Goal: Task Accomplishment & Management: Manage account settings

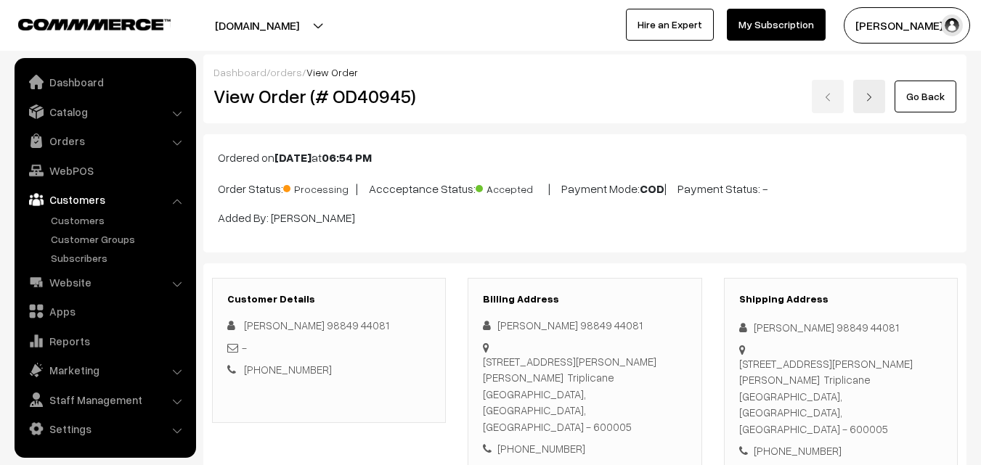
scroll to position [944, 0]
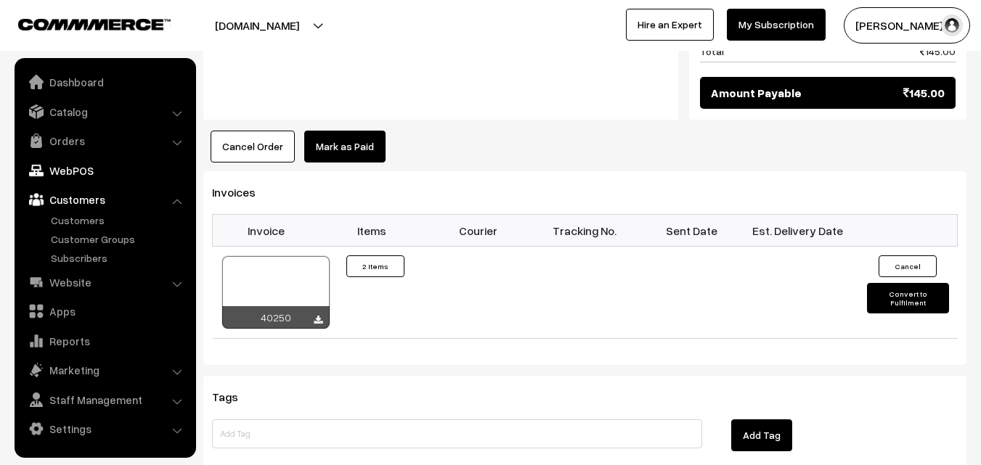
click at [75, 171] on link "WebPOS" at bounding box center [104, 171] width 173 height 26
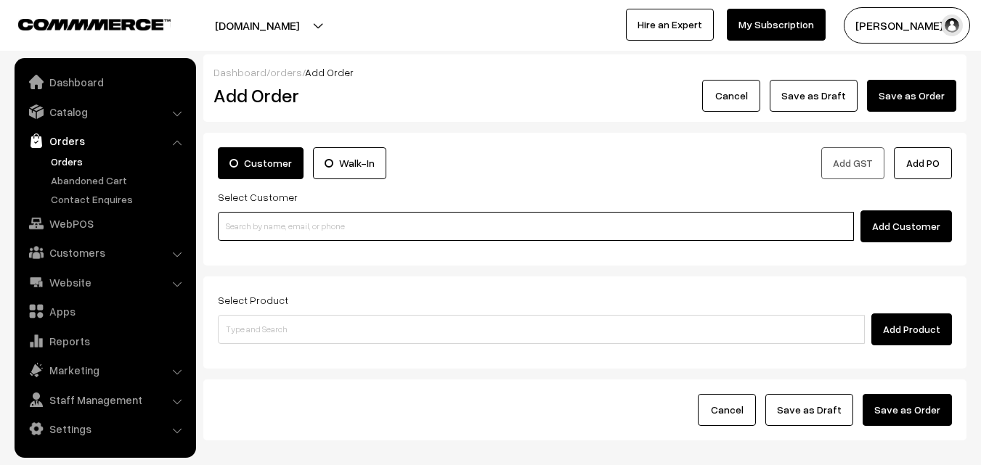
drag, startPoint x: 330, startPoint y: 227, endPoint x: 332, endPoint y: 201, distance: 26.2
click at [332, 216] on input at bounding box center [536, 226] width 636 height 29
paste input "82488 29281"
click at [250, 230] on input "82488 29281" at bounding box center [536, 226] width 636 height 29
click at [283, 251] on link "S. KANNAN 8248829281 [8248829281]" at bounding box center [537, 253] width 639 height 22
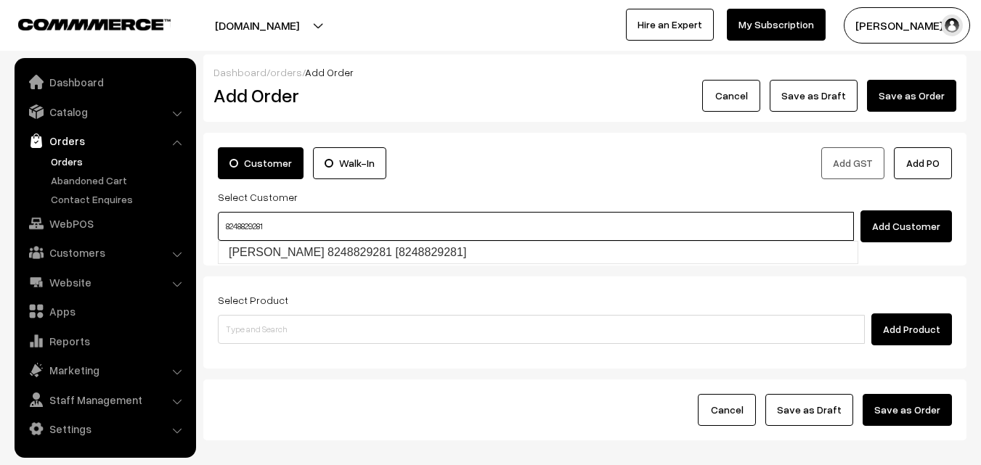
type input "8248829281"
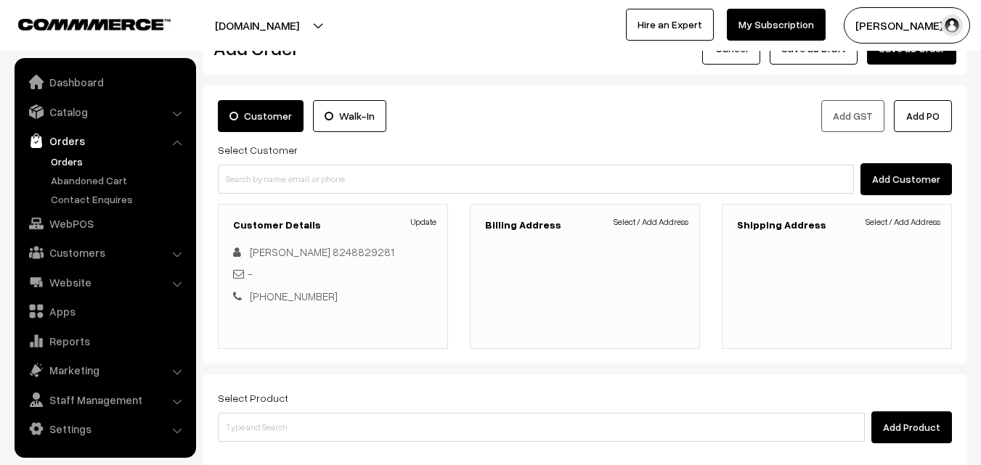
scroll to position [73, 0]
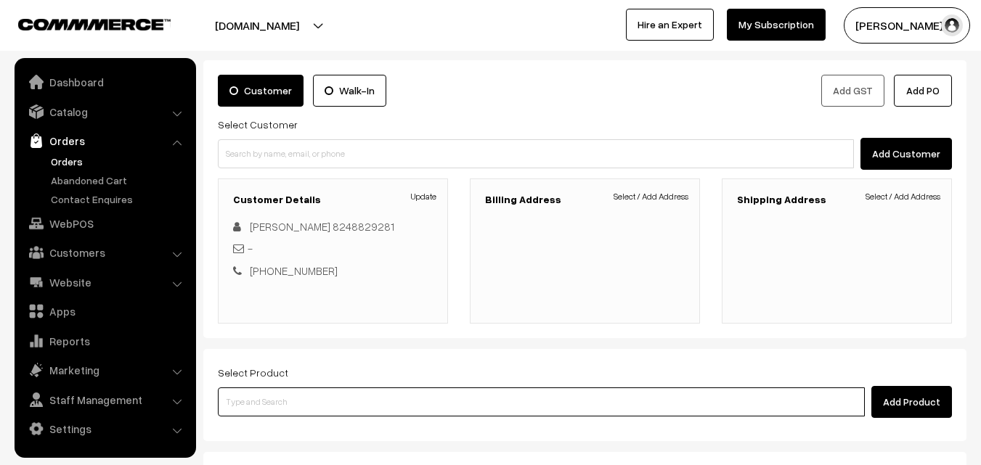
click at [401, 388] on input at bounding box center [541, 402] width 647 height 29
paste input "19th Without Rice..."
type input "19th Without Rice..."
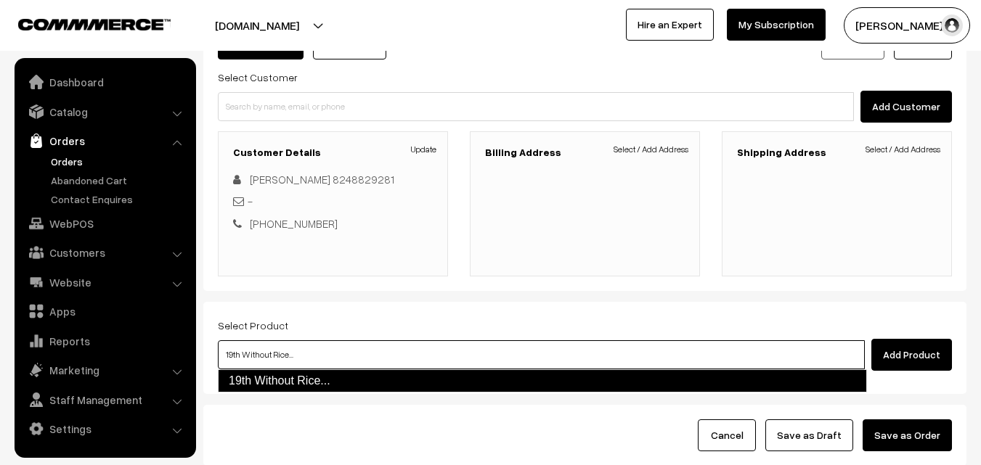
scroll to position [145, 0]
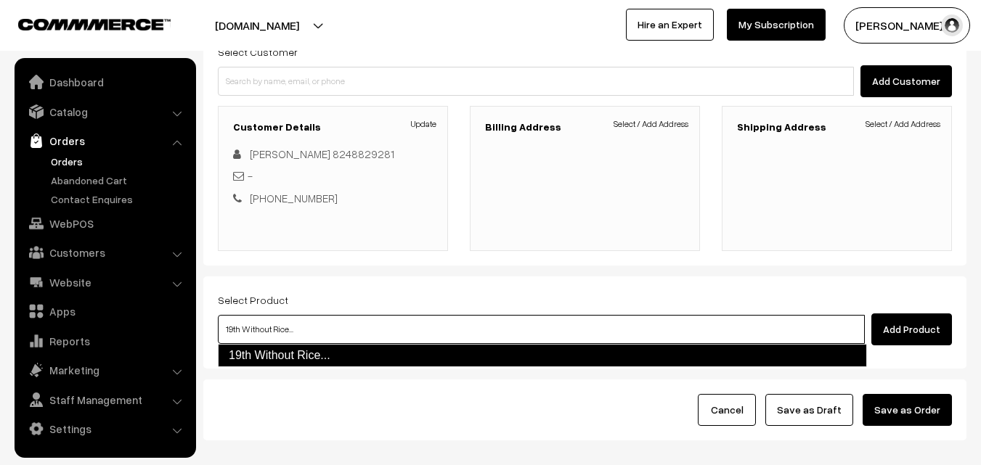
click at [404, 356] on link "19th Without Rice..." at bounding box center [542, 355] width 649 height 23
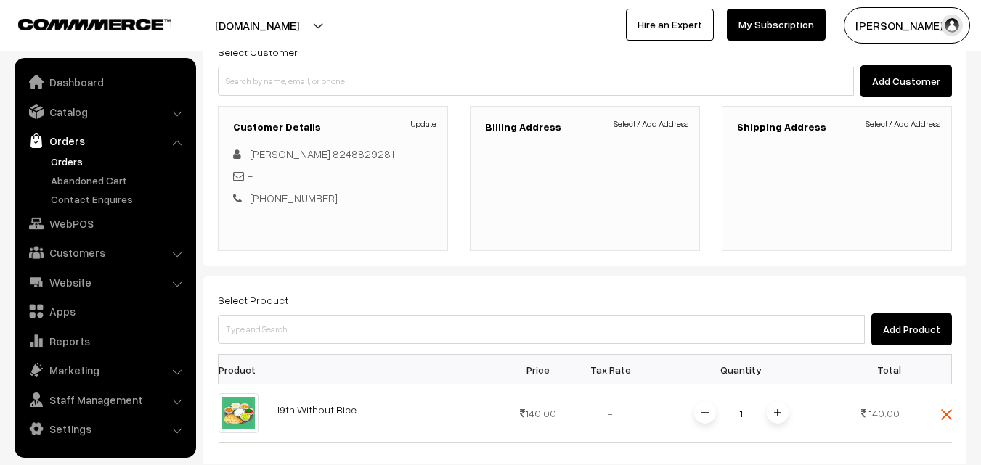
click at [665, 120] on link "Select / Add Address" at bounding box center [650, 124] width 75 height 13
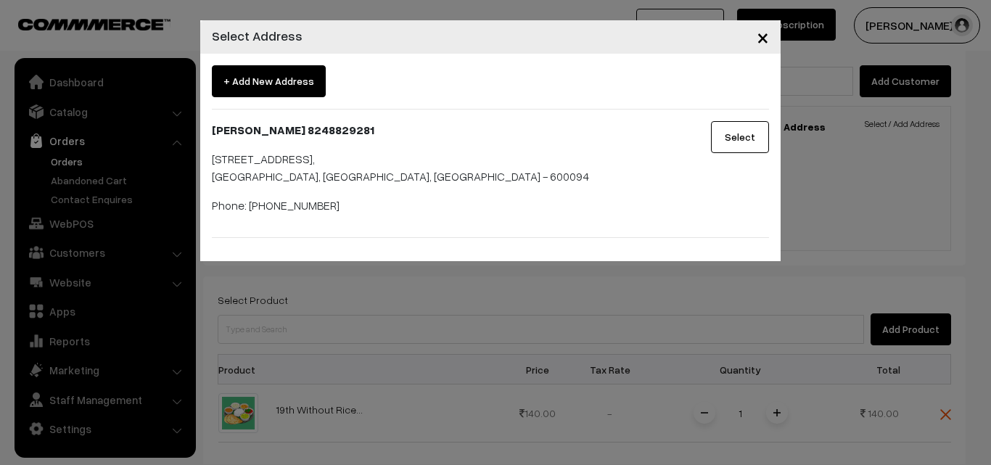
click at [759, 147] on button "Select" at bounding box center [740, 137] width 58 height 32
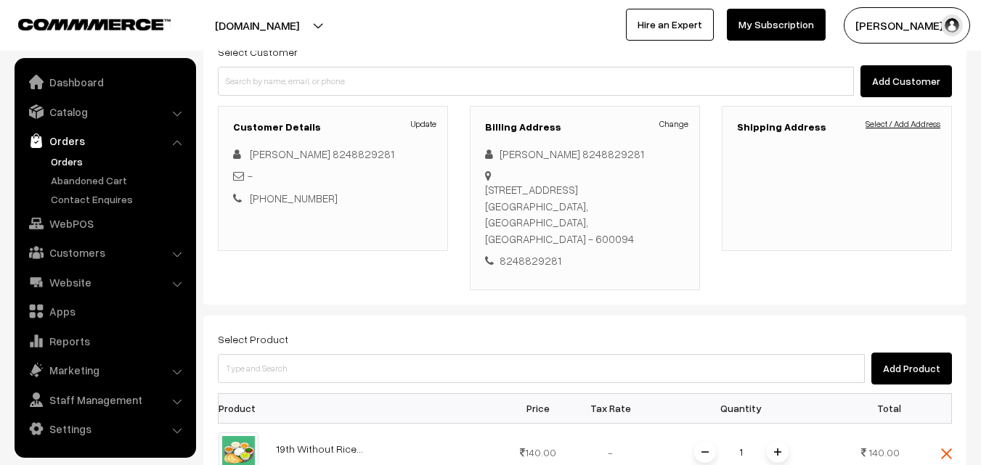
click at [923, 127] on link "Select / Add Address" at bounding box center [902, 124] width 75 height 13
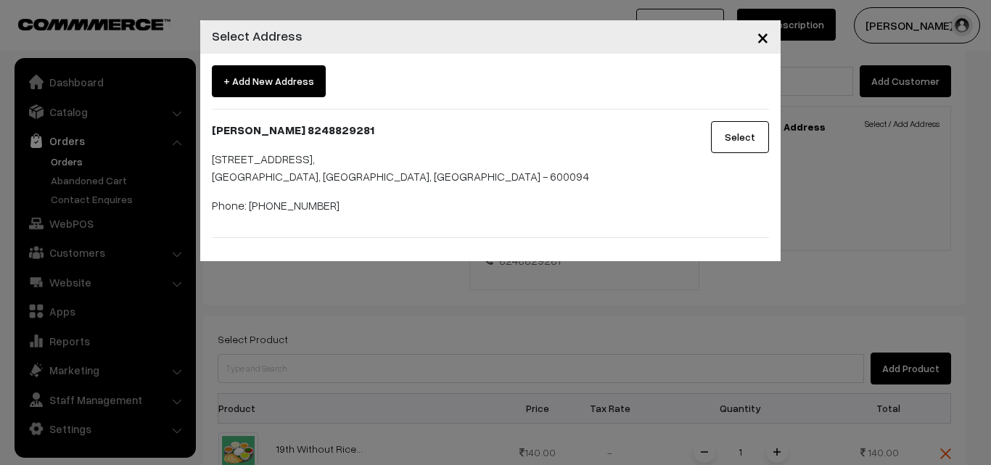
click at [743, 135] on button "Select" at bounding box center [740, 137] width 58 height 32
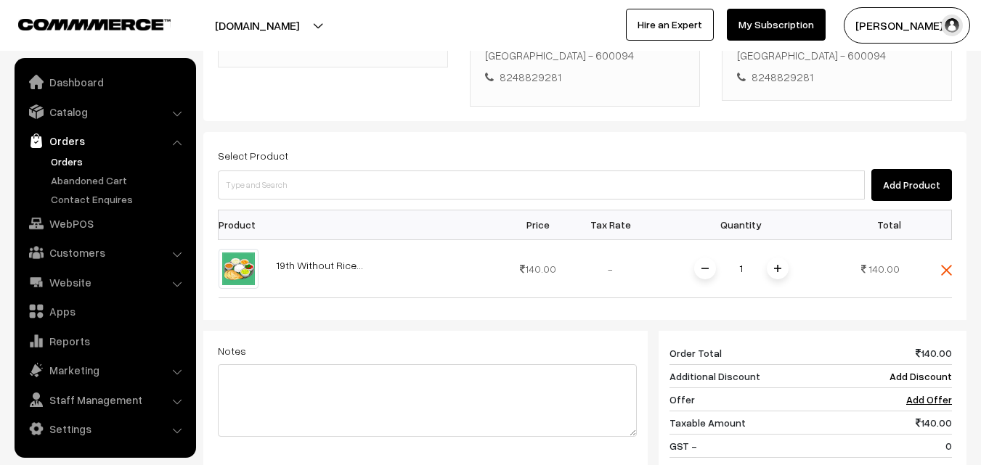
scroll to position [435, 0]
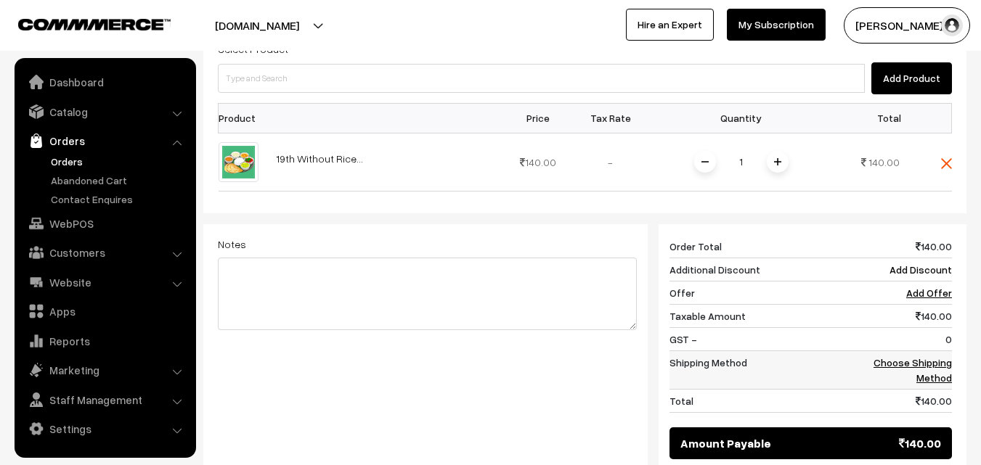
click at [914, 356] on link "Choose Shipping Method" at bounding box center [912, 370] width 78 height 28
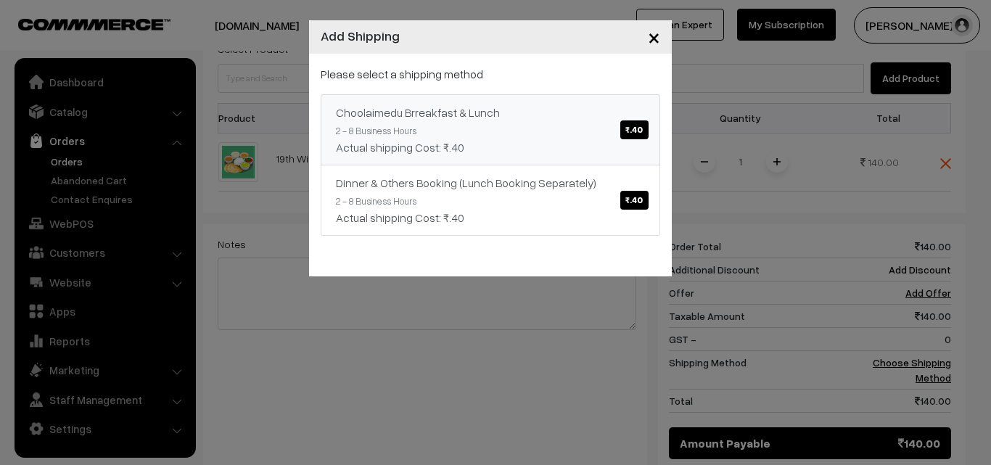
click at [593, 134] on link "Choolaimedu Brreakfast & Lunch ₹.40 2 - 8 Business Hours Actual shipping Cost: …" at bounding box center [491, 129] width 340 height 71
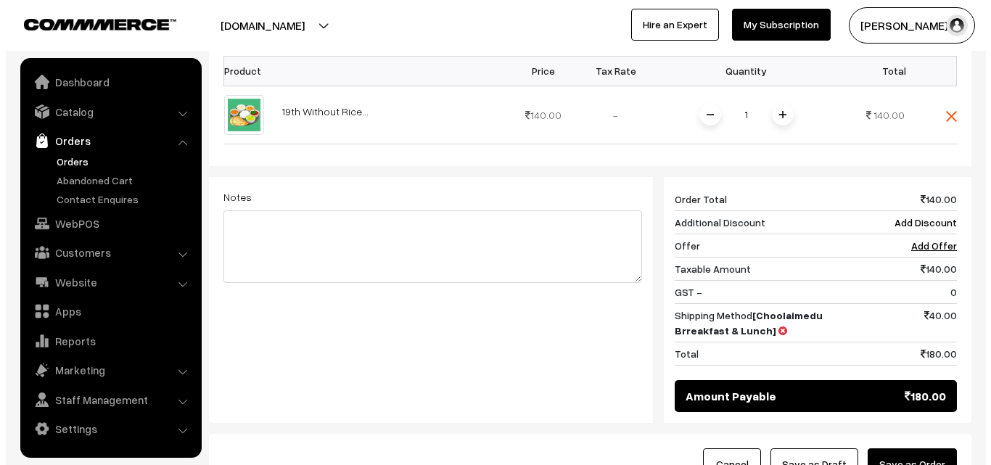
scroll to position [508, 0]
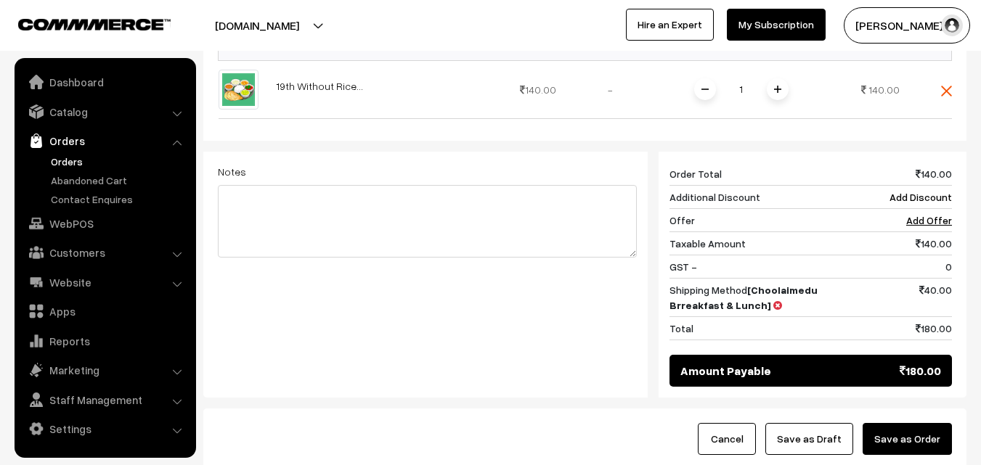
click at [885, 435] on button "Save as Order" at bounding box center [906, 439] width 89 height 32
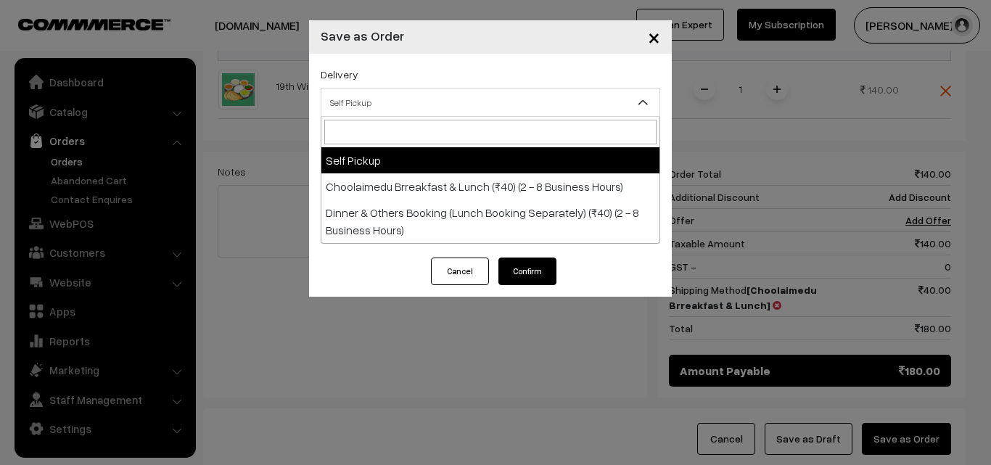
click at [541, 115] on span "Self Pickup" at bounding box center [491, 102] width 338 height 25
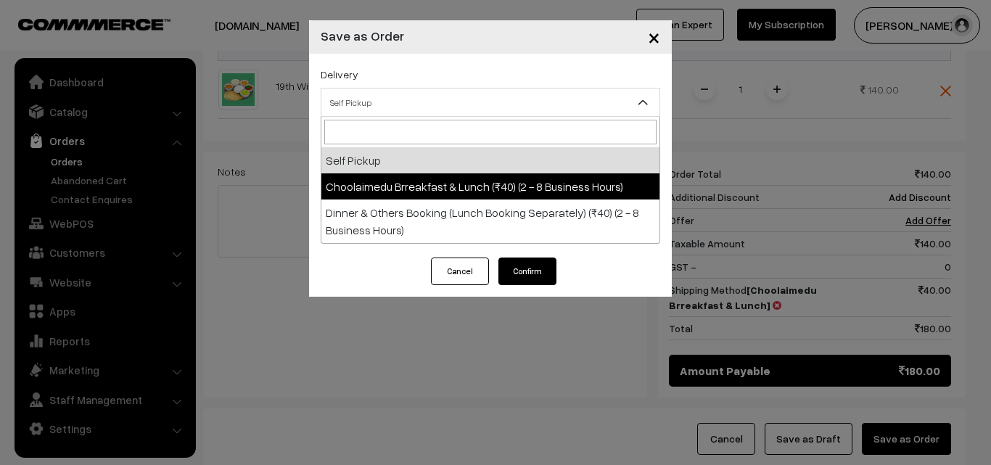
select select "CBL1"
select select "3"
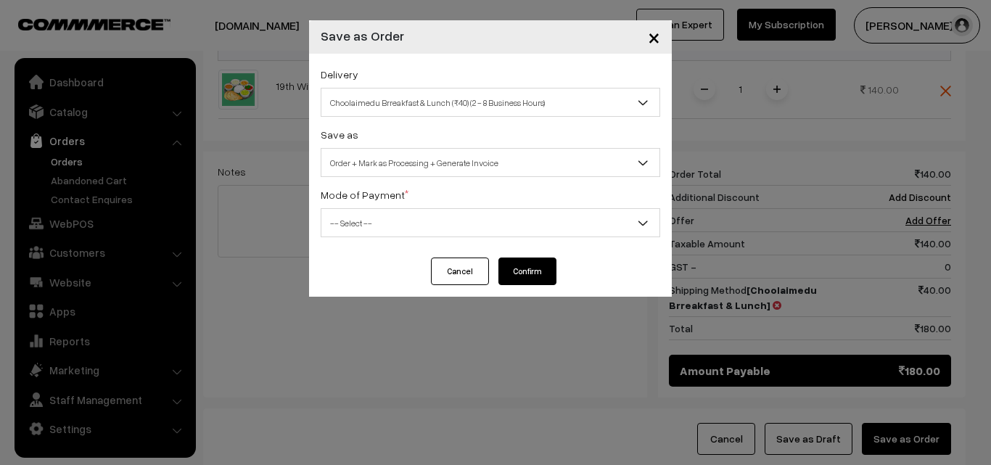
click at [528, 155] on span "Order + Mark as Processing + Generate Invoice" at bounding box center [491, 162] width 338 height 25
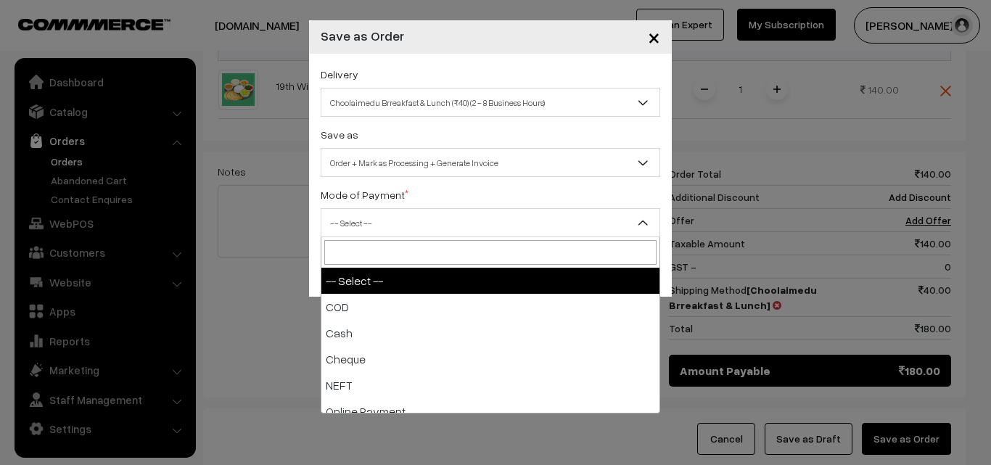
click at [504, 224] on span "-- Select --" at bounding box center [491, 222] width 338 height 25
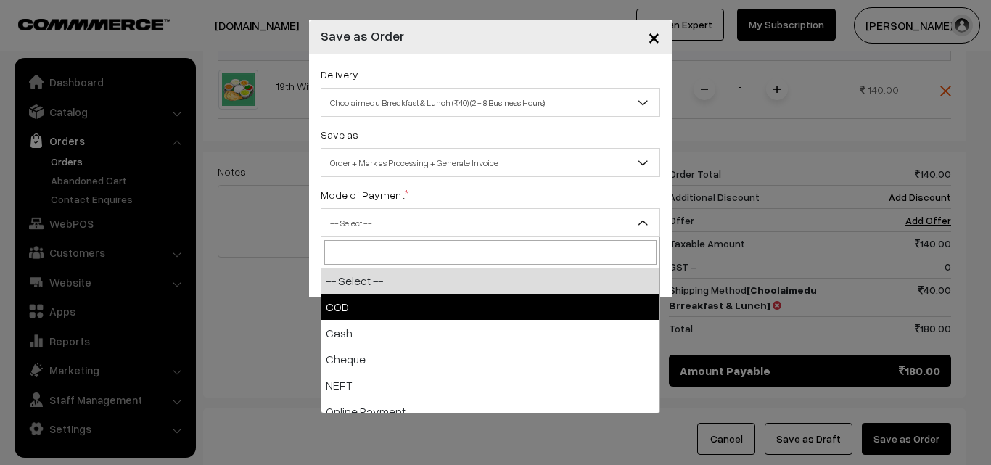
drag, startPoint x: 494, startPoint y: 294, endPoint x: 507, endPoint y: 273, distance: 25.2
select select "1"
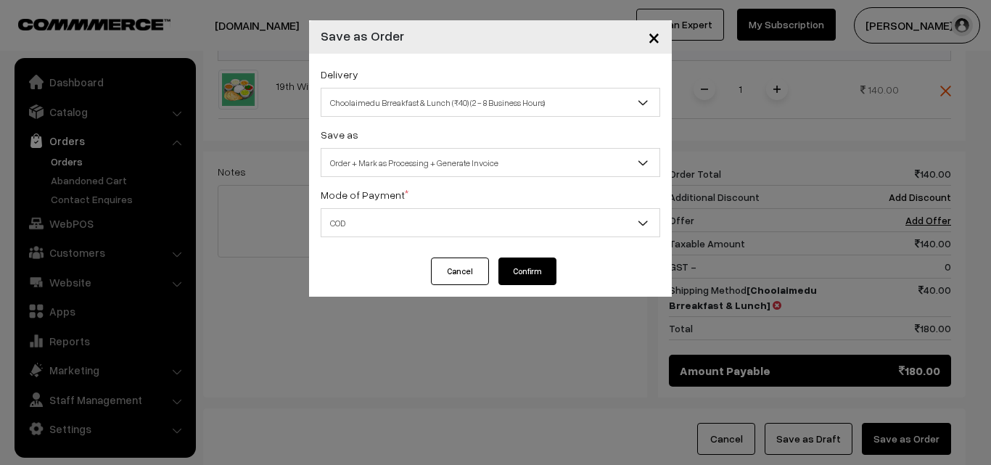
click at [552, 261] on button "Confirm" at bounding box center [528, 272] width 58 height 28
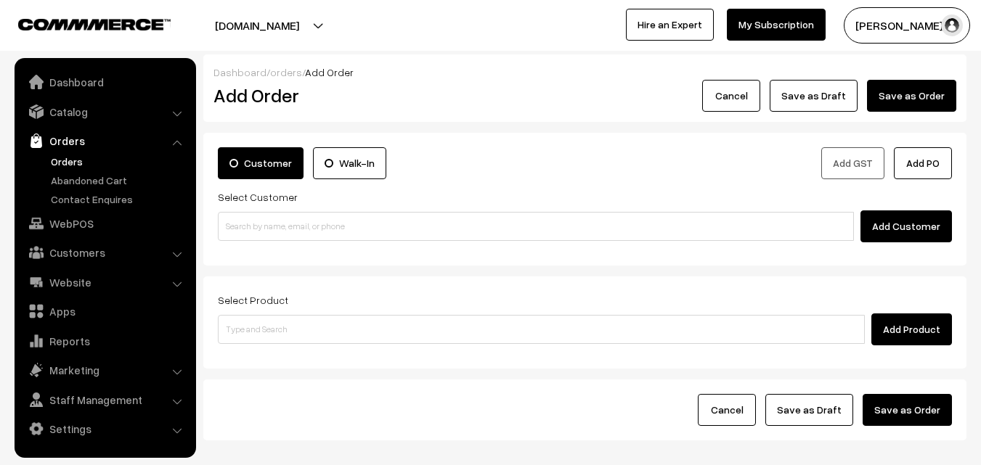
click at [59, 161] on link "Orders" at bounding box center [119, 161] width 144 height 15
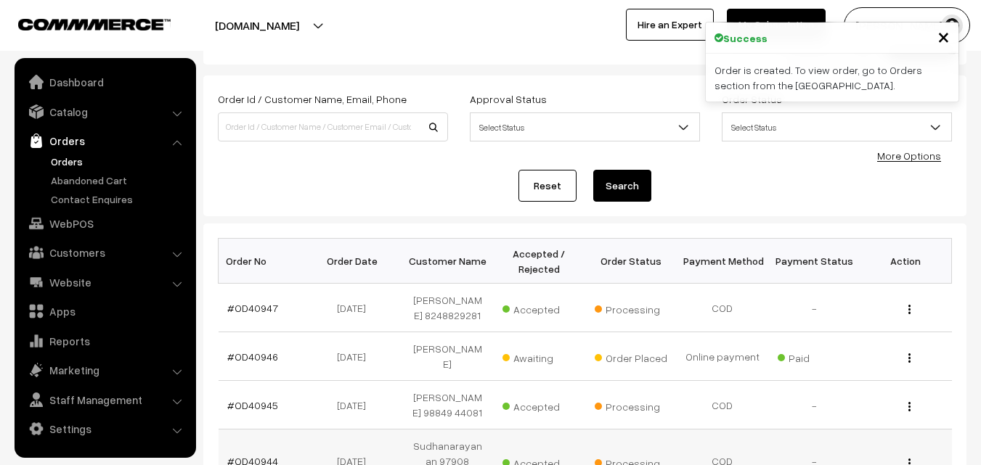
scroll to position [145, 0]
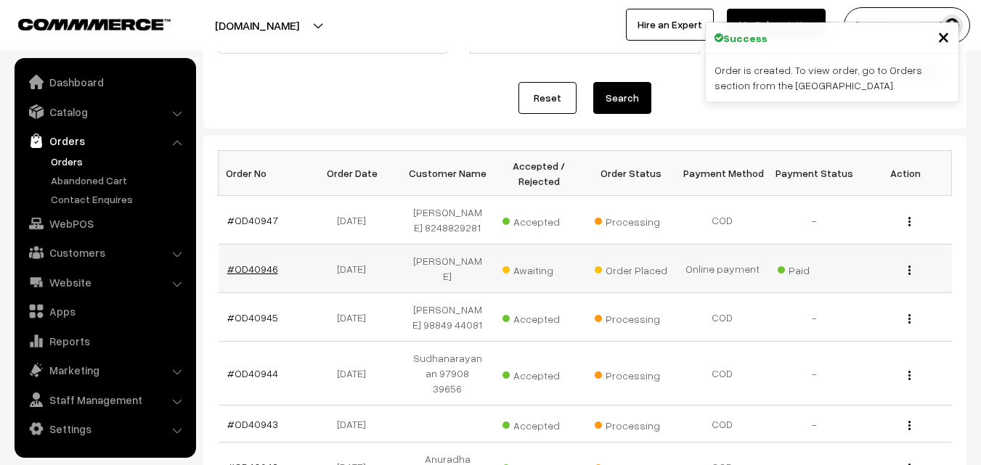
click at [273, 266] on link "#OD40946" at bounding box center [252, 269] width 51 height 12
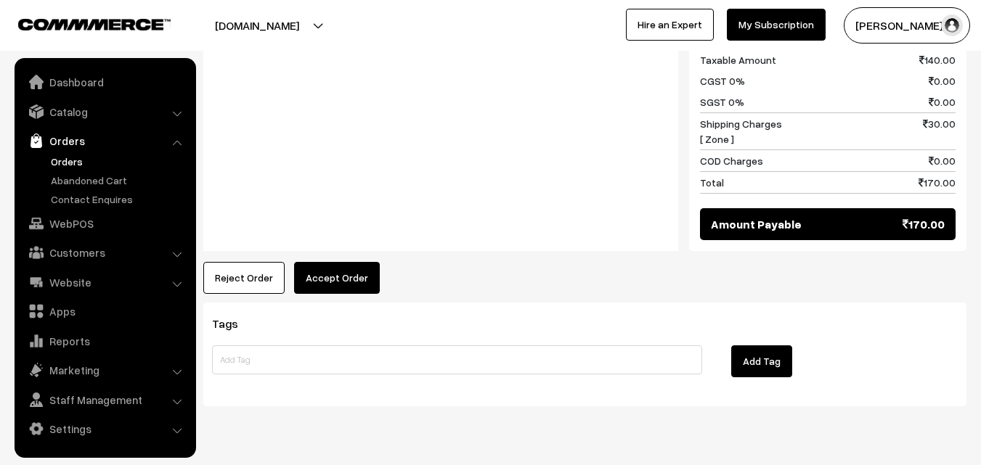
click at [327, 262] on button "Accept Order" at bounding box center [337, 278] width 86 height 32
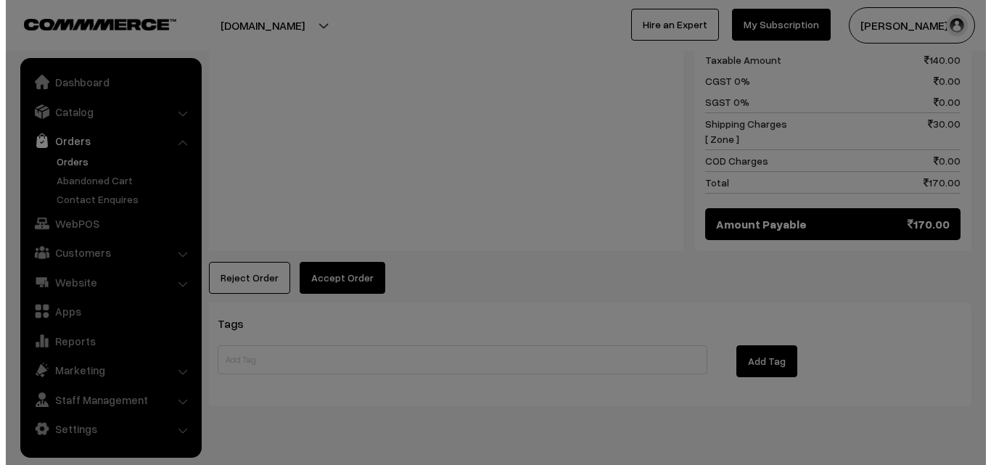
scroll to position [787, 0]
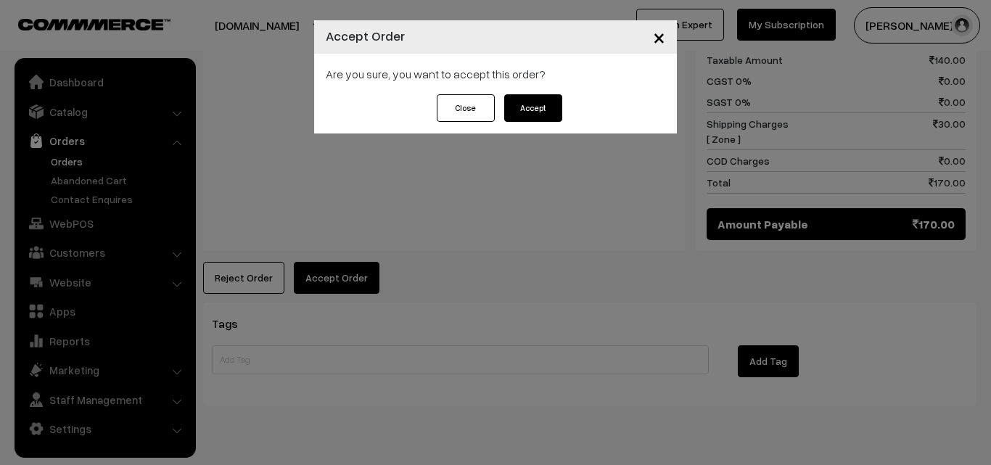
click at [533, 96] on button "Accept" at bounding box center [533, 108] width 58 height 28
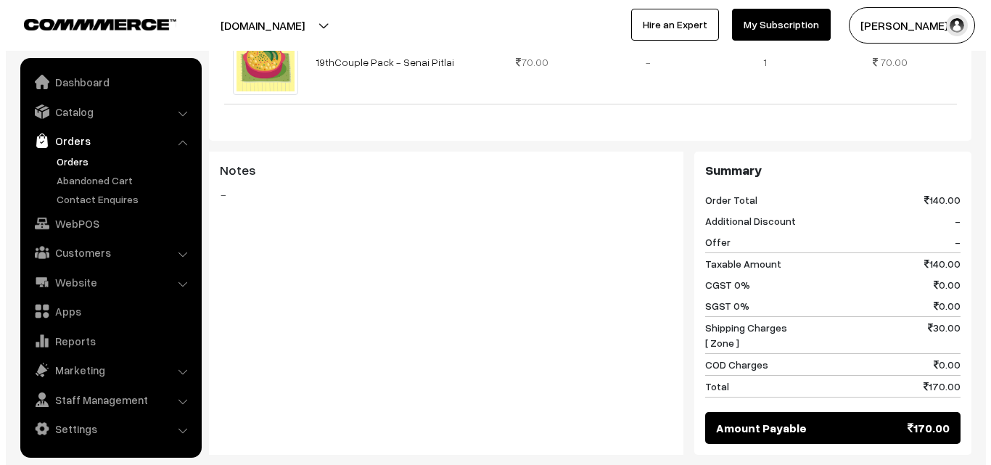
scroll to position [582, 0]
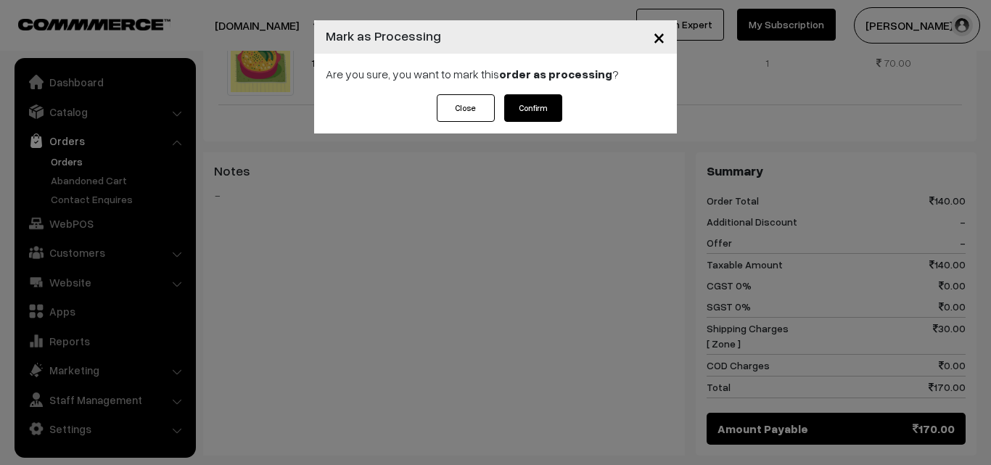
click at [521, 115] on button "Confirm" at bounding box center [533, 108] width 58 height 28
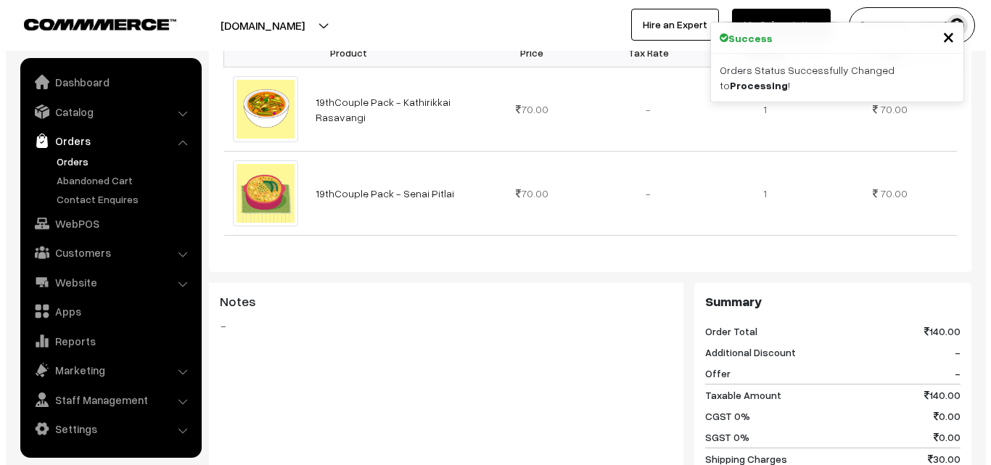
scroll to position [653, 0]
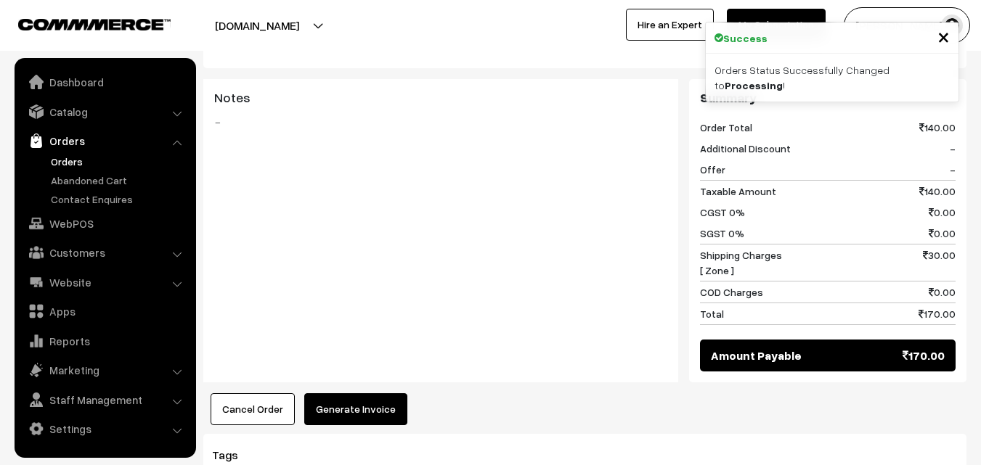
click at [356, 393] on button "Generate Invoice" at bounding box center [355, 409] width 103 height 32
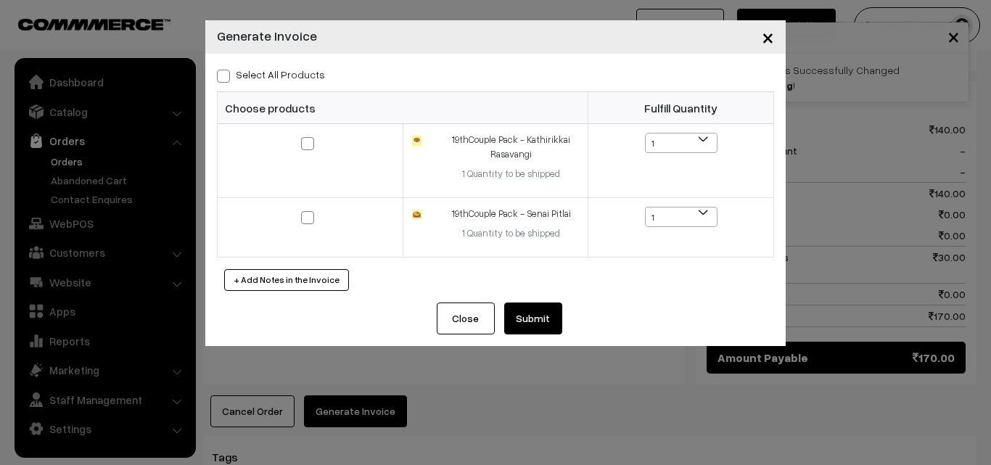
click at [226, 75] on span at bounding box center [223, 76] width 13 height 13
click at [226, 75] on input "Select All Products" at bounding box center [221, 73] width 9 height 9
checkbox input "true"
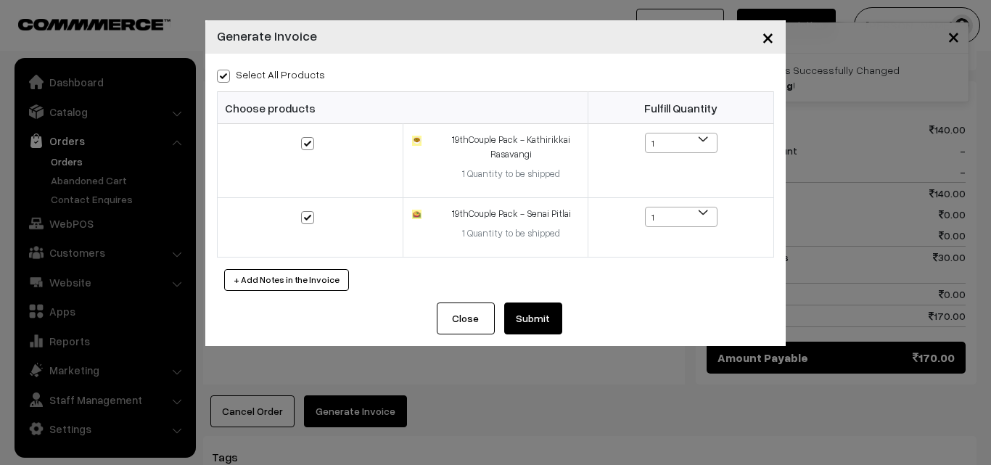
click at [534, 316] on button "Submit" at bounding box center [533, 319] width 58 height 32
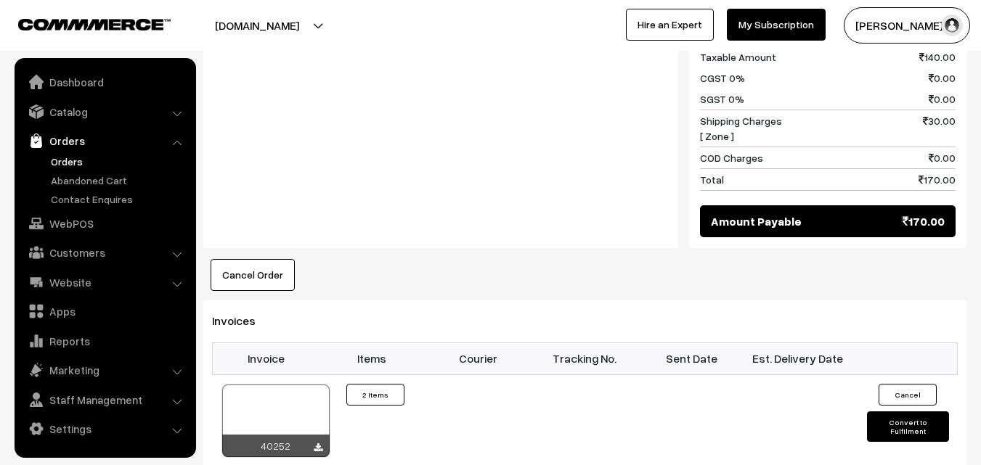
scroll to position [1016, 0]
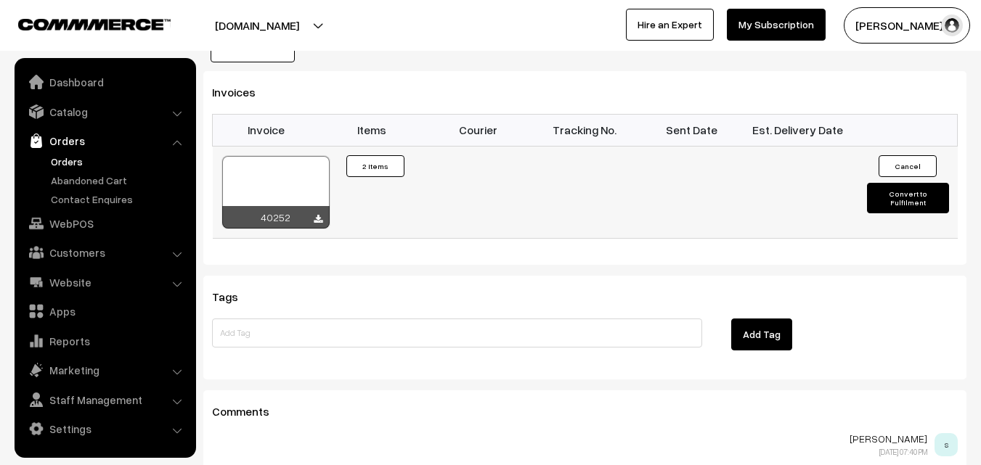
click at [293, 157] on div at bounding box center [275, 192] width 107 height 73
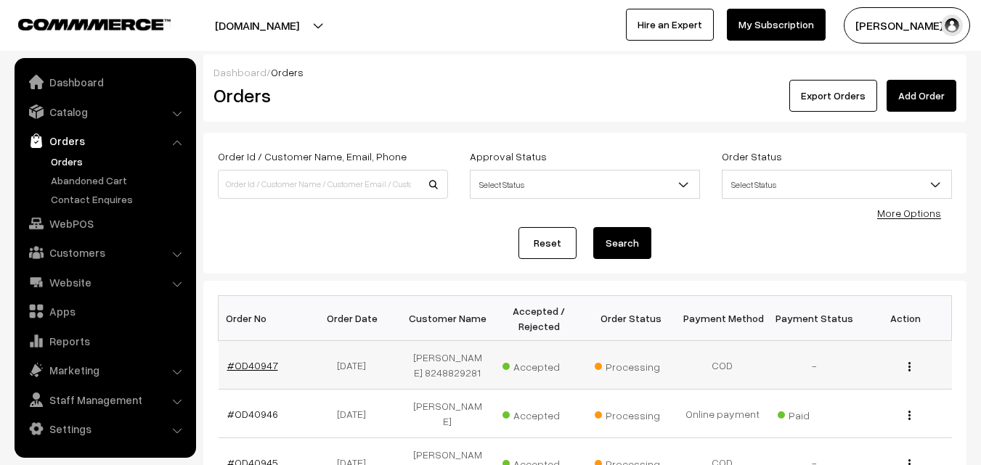
scroll to position [145, 0]
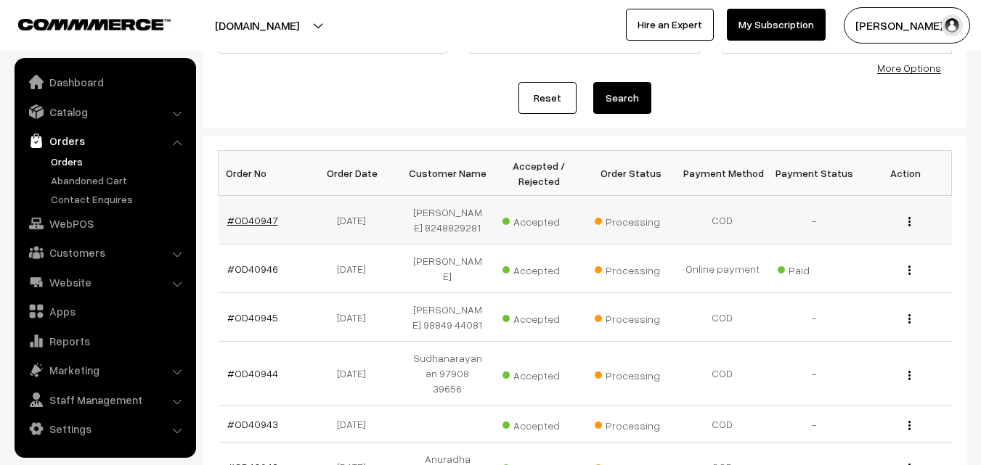
click at [265, 221] on link "#OD40947" at bounding box center [252, 220] width 51 height 12
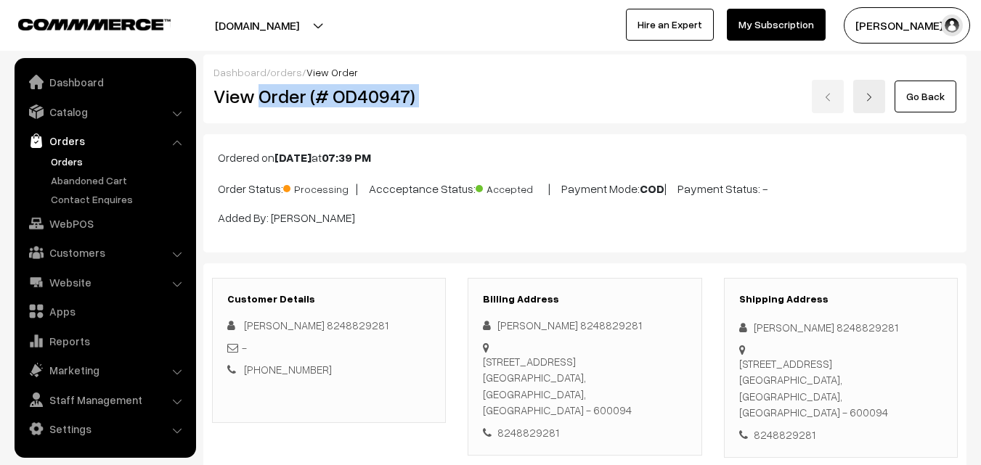
drag, startPoint x: 260, startPoint y: 95, endPoint x: 598, endPoint y: 96, distance: 338.2
click at [598, 96] on div "View Order (# OD40947) Go Back" at bounding box center [585, 96] width 764 height 33
copy div "Order (# OD40947)"
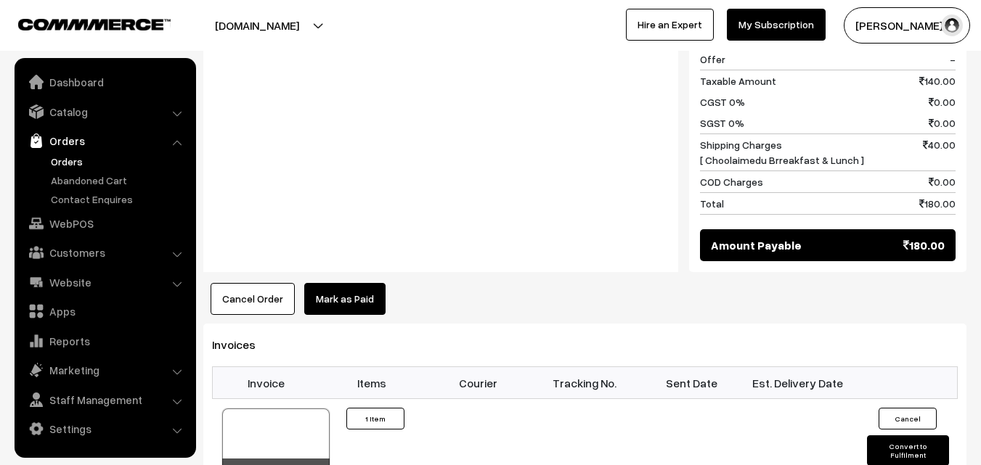
scroll to position [798, 0]
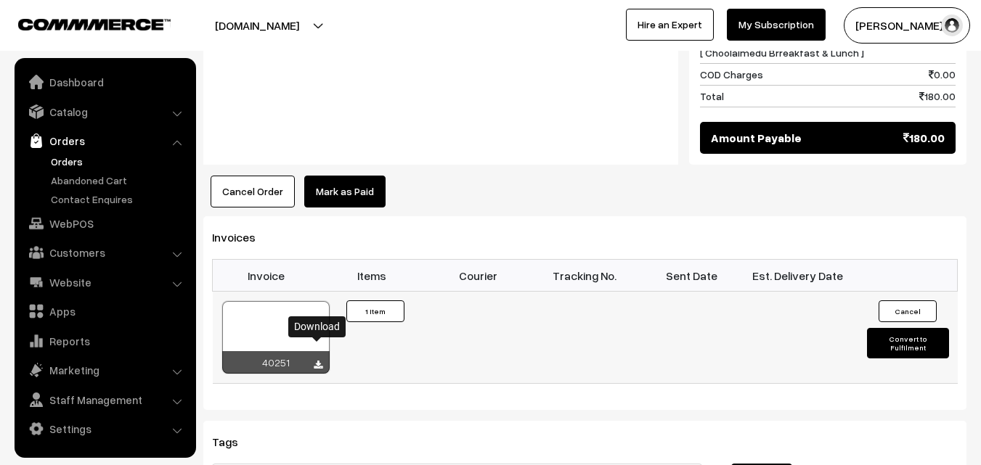
click at [315, 361] on icon at bounding box center [318, 365] width 9 height 9
click at [83, 227] on link "WebPOS" at bounding box center [104, 223] width 173 height 26
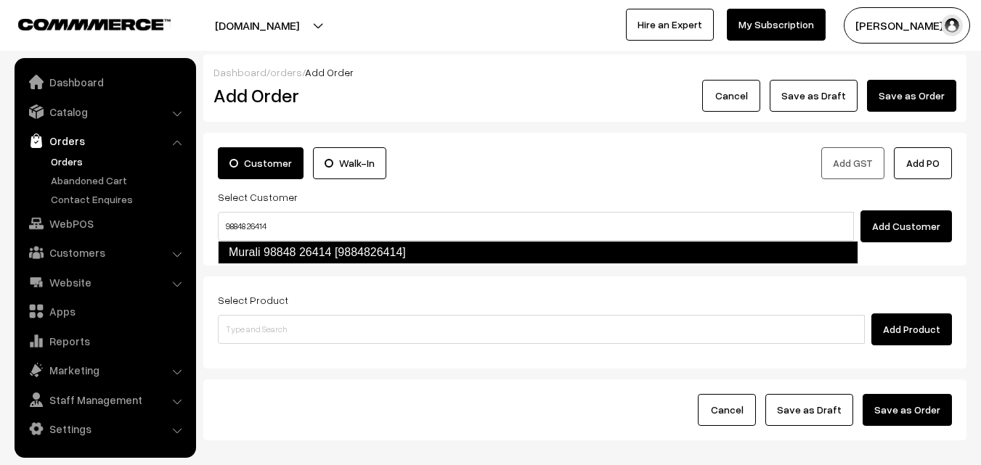
click at [255, 243] on link "Murali 98848 26414 [9884826414]" at bounding box center [538, 252] width 640 height 23
type input "98848 26414"
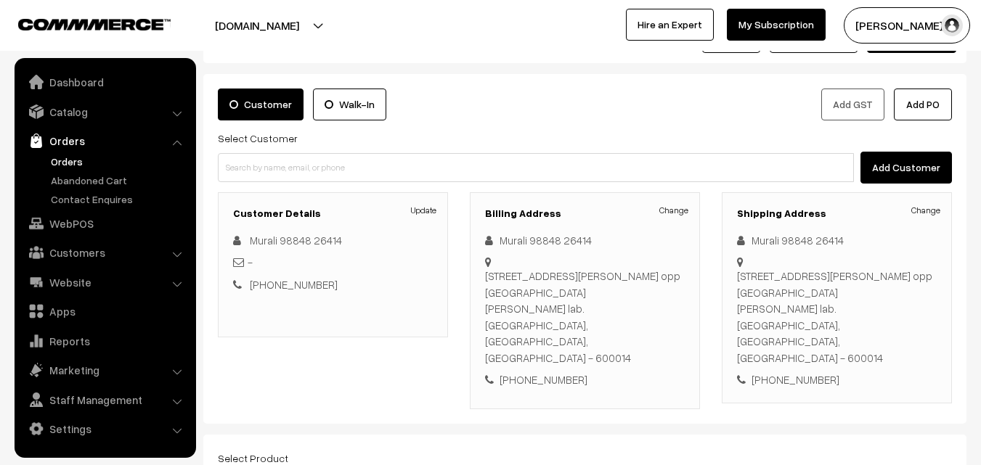
scroll to position [145, 0]
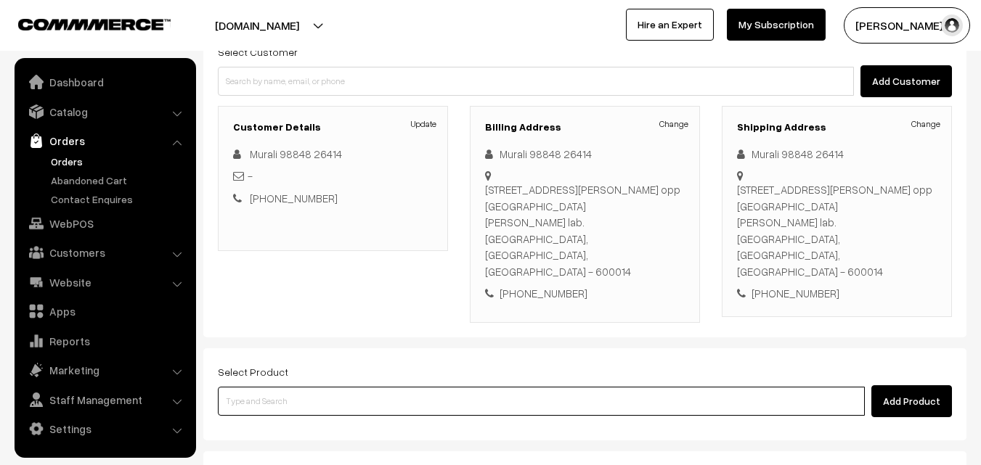
click at [423, 387] on input at bounding box center [541, 401] width 647 height 29
type input "ko"
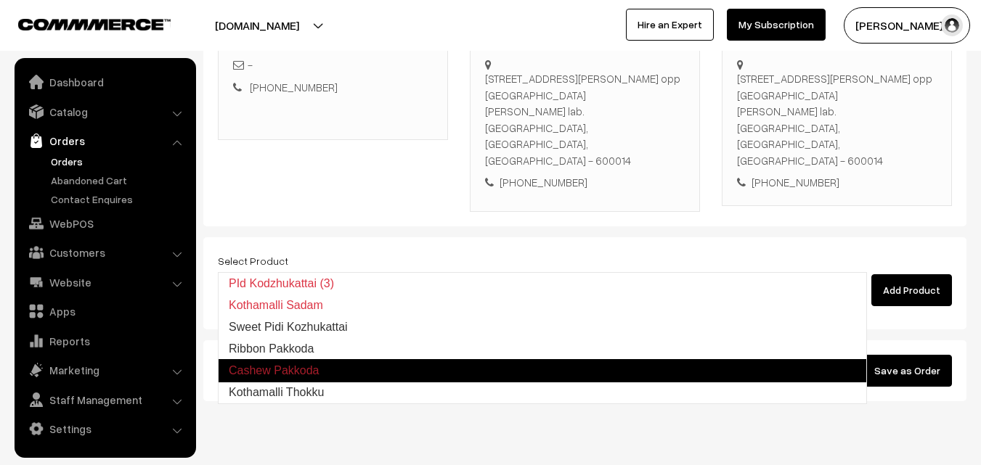
scroll to position [265, 0]
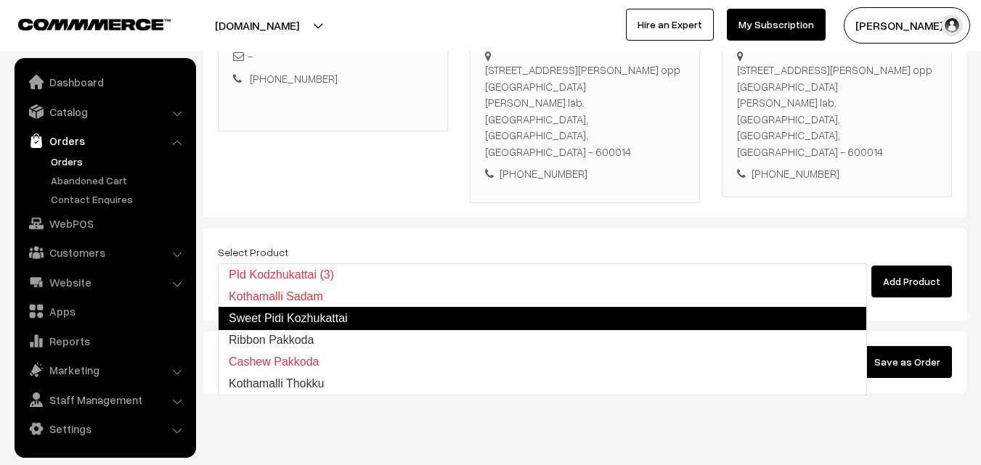
click at [398, 322] on link "Sweet Pidi Kozhukattai" at bounding box center [542, 318] width 649 height 23
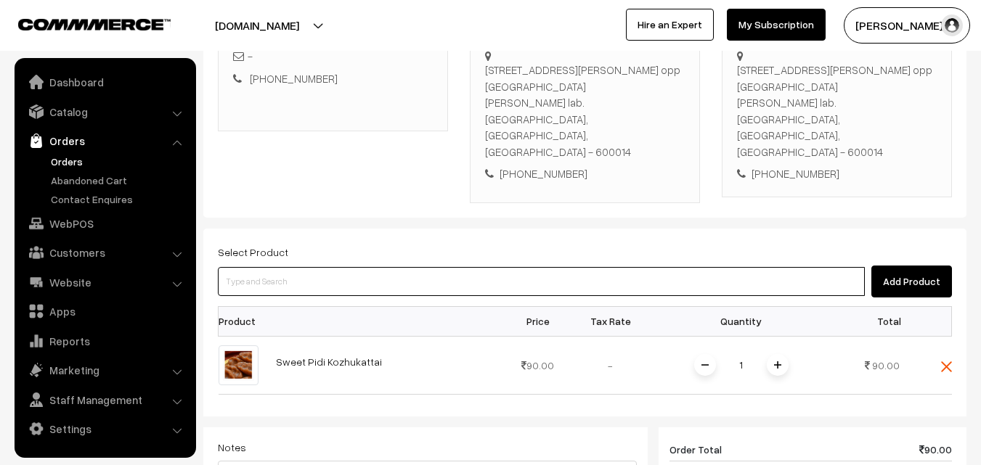
click at [329, 267] on input at bounding box center [541, 281] width 647 height 29
paste input "Kozhukattai combo"
type input "Kozhukattai combo"
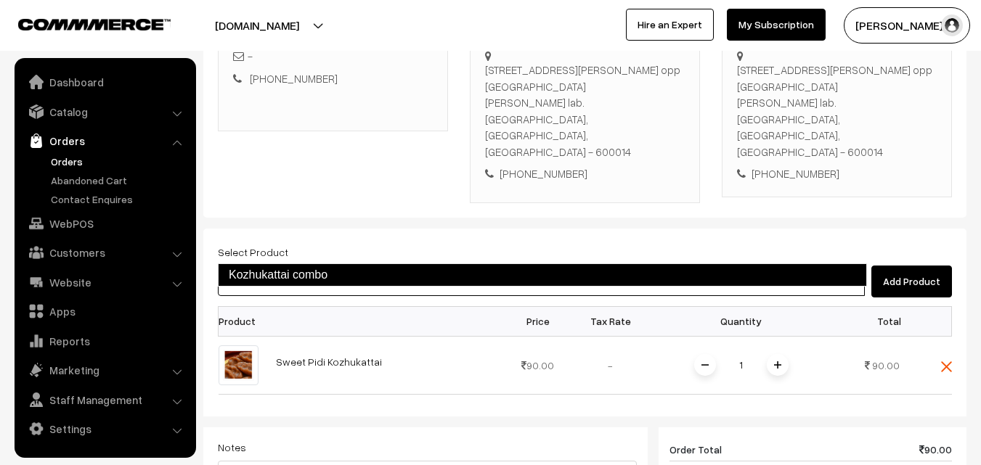
click at [320, 273] on link "Kozhukattai combo" at bounding box center [542, 274] width 649 height 23
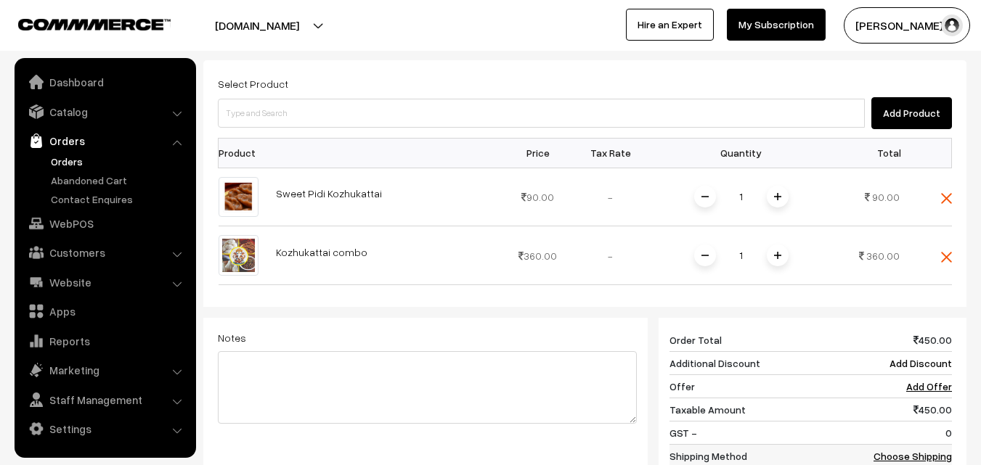
scroll to position [555, 0]
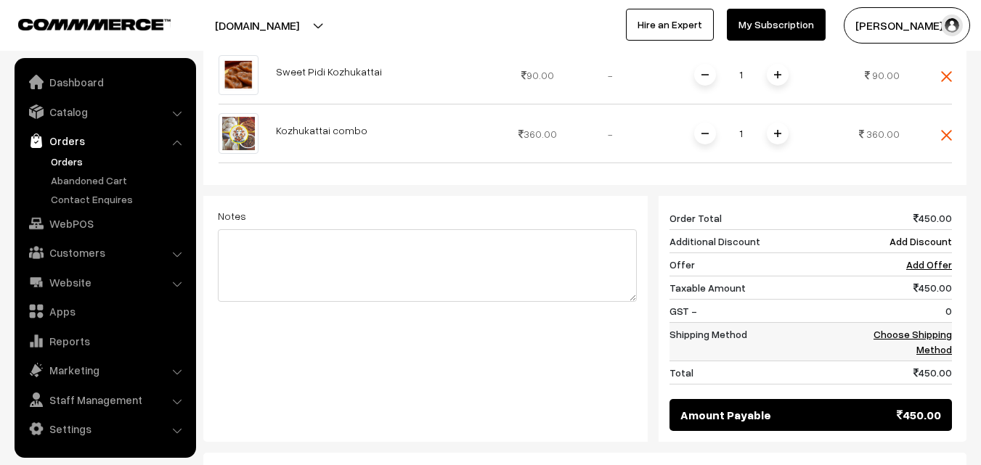
click at [897, 328] on link "Choose Shipping Method" at bounding box center [912, 342] width 78 height 28
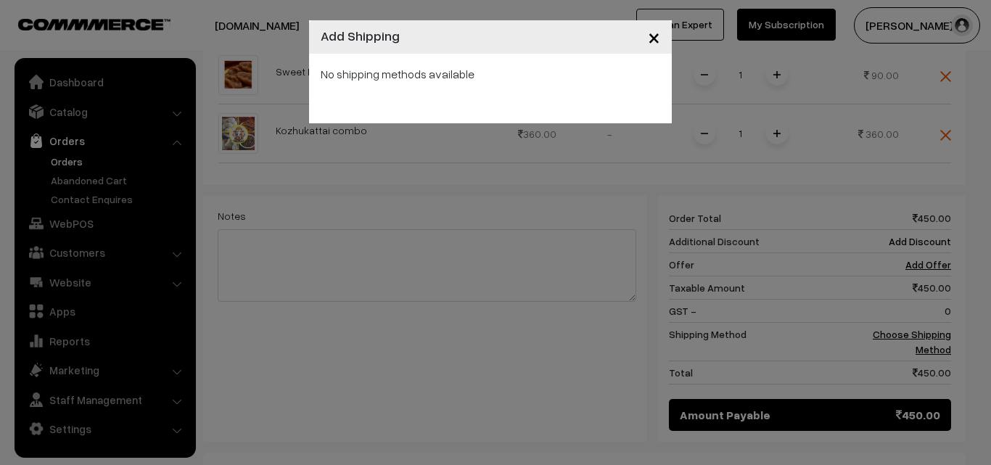
click at [655, 38] on span "×" at bounding box center [654, 36] width 12 height 27
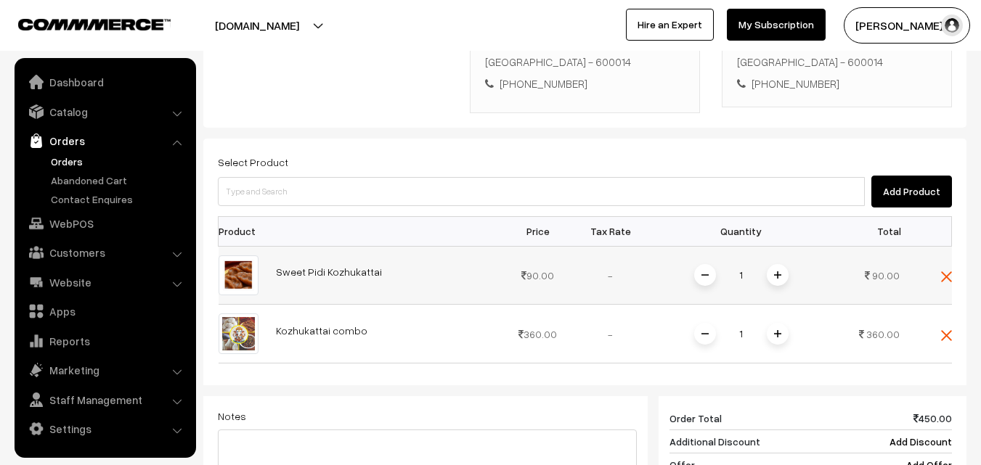
scroll to position [338, 0]
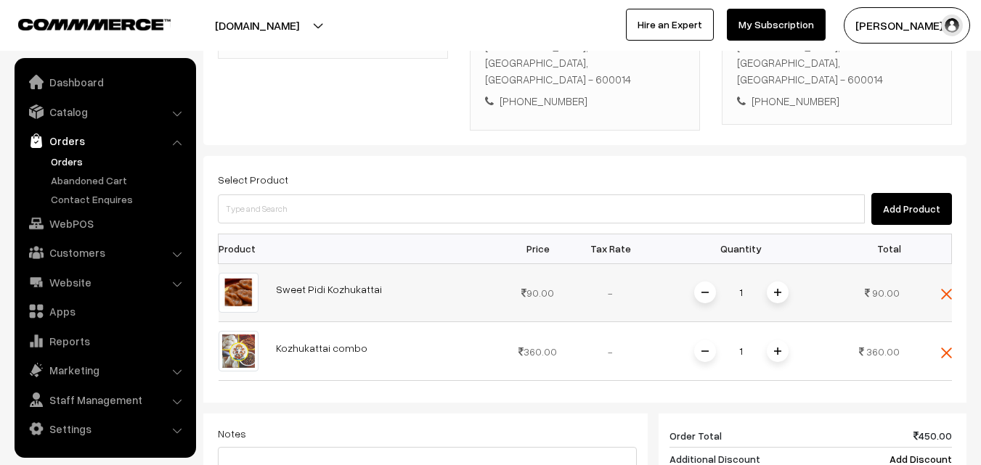
drag, startPoint x: 938, startPoint y: 322, endPoint x: 943, endPoint y: 274, distance: 48.8
click at [938, 322] on td at bounding box center [930, 351] width 44 height 59
click at [947, 289] on img at bounding box center [946, 294] width 11 height 11
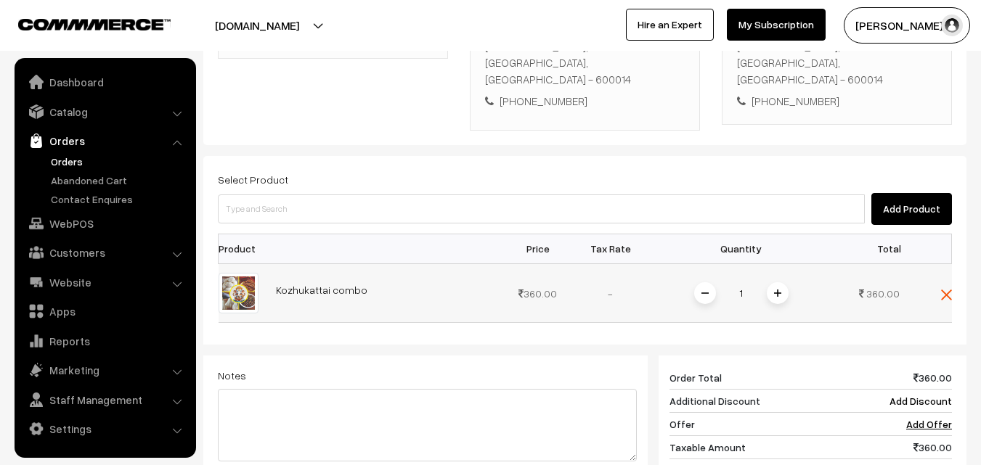
click at [947, 268] on td at bounding box center [930, 292] width 44 height 59
click at [954, 261] on div "Select Product Add Product Product Price Tax Rate Quantity Total 1" at bounding box center [584, 379] width 763 height 446
click at [944, 290] on img at bounding box center [946, 295] width 11 height 11
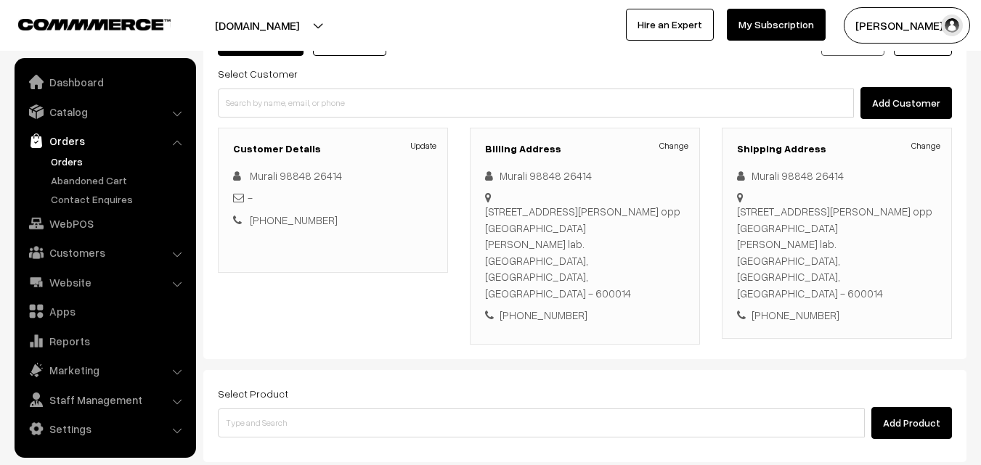
scroll to position [120, 0]
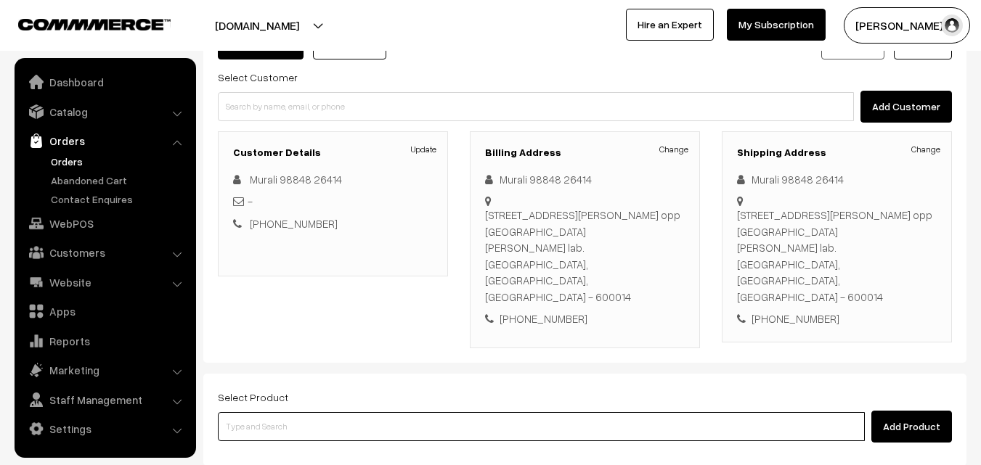
click at [465, 412] on input at bounding box center [541, 426] width 647 height 29
type input "with"
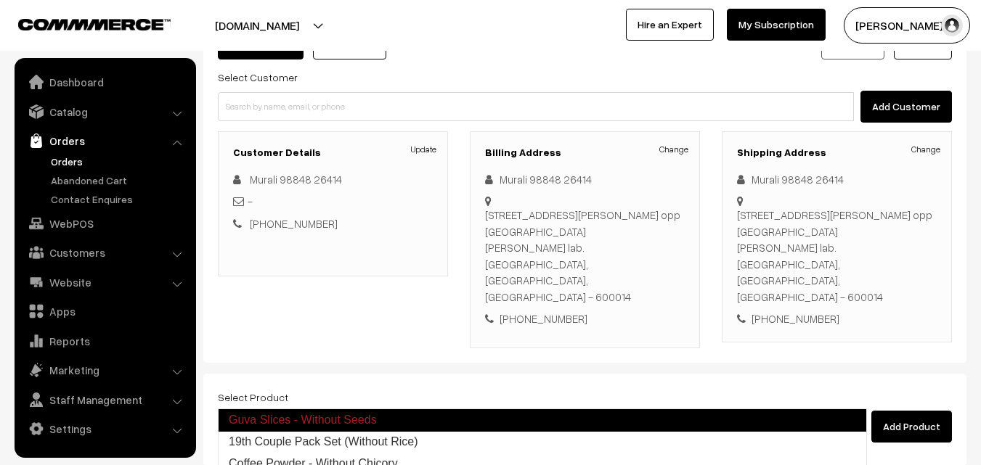
scroll to position [265, 0]
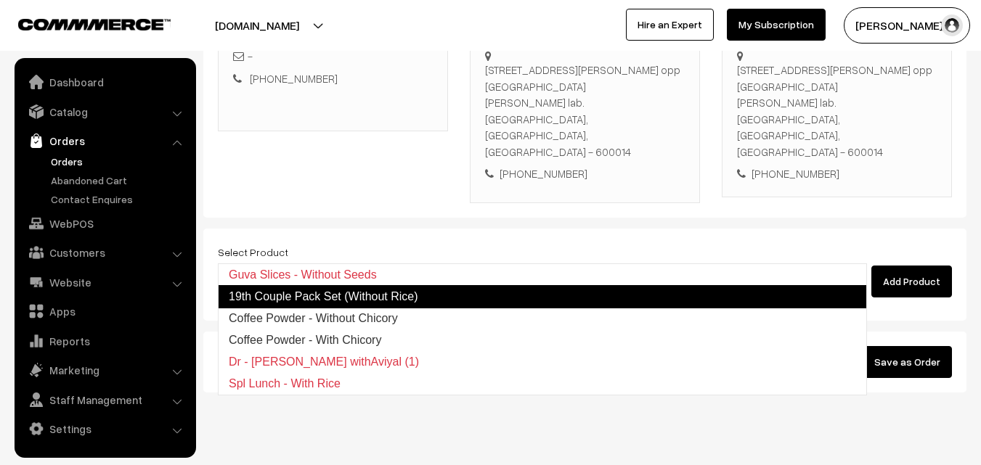
click at [441, 299] on link "19th Couple Pack Set (Without Rice)" at bounding box center [542, 296] width 649 height 23
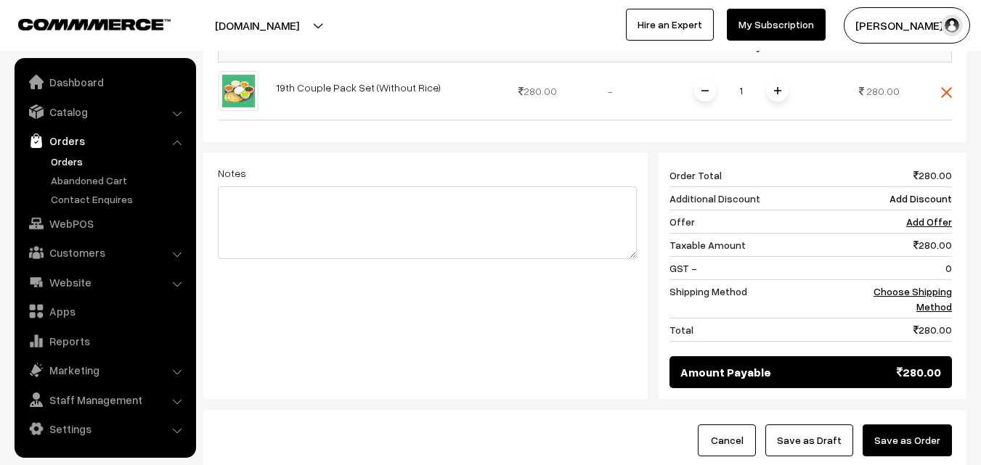
scroll to position [555, 0]
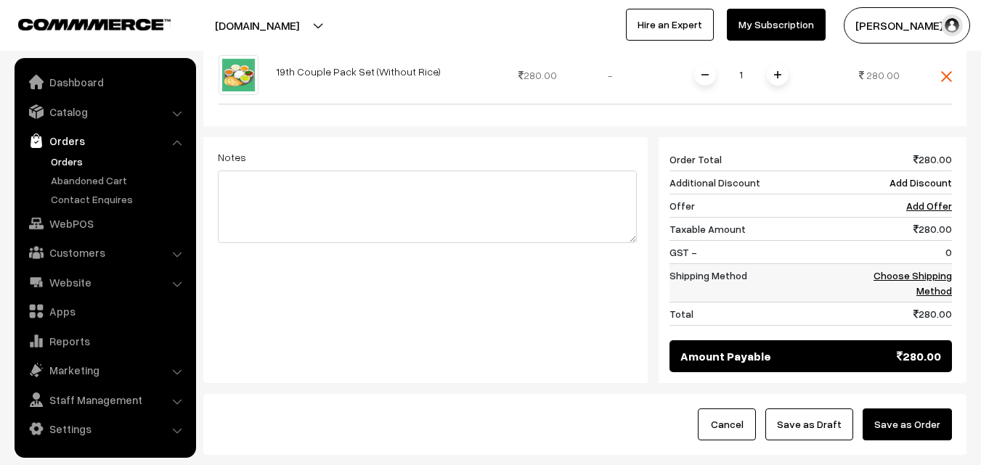
click at [917, 269] on link "Choose Shipping Method" at bounding box center [912, 283] width 78 height 28
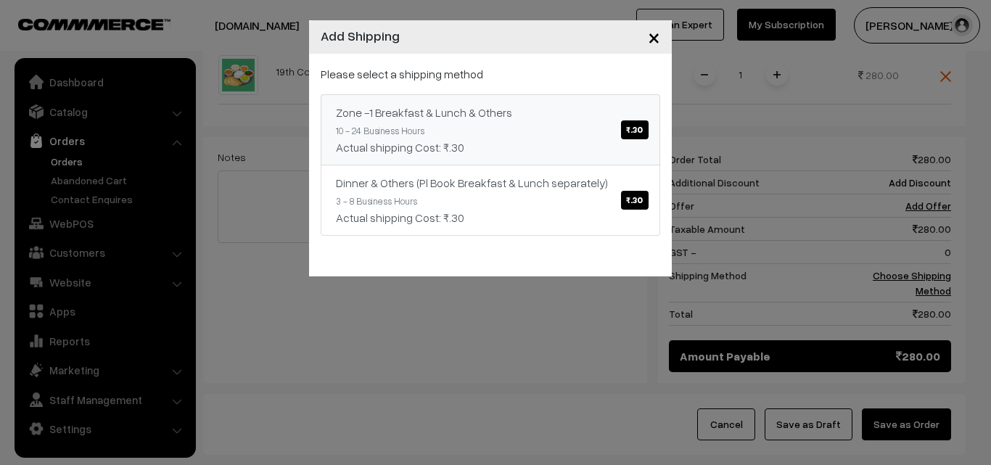
click at [464, 117] on div "Zone -1 Breakfast & Lunch & Others ₹.30" at bounding box center [490, 112] width 309 height 17
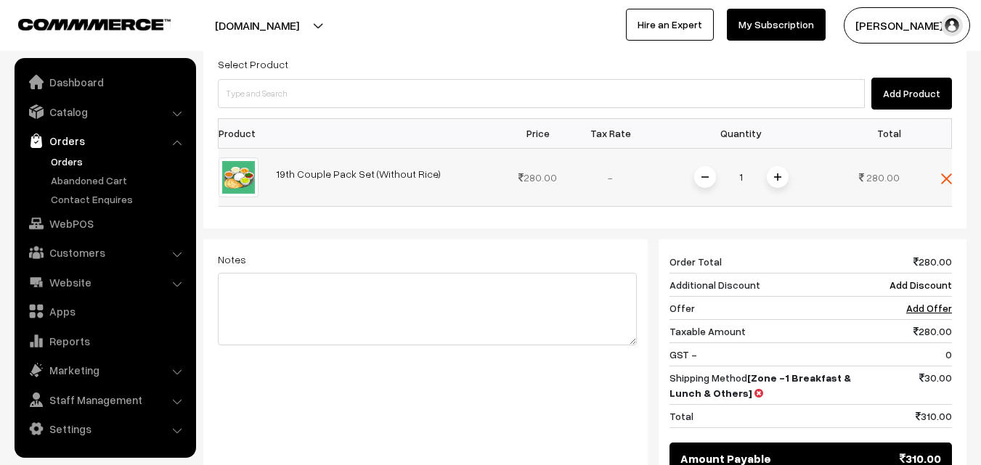
scroll to position [410, 0]
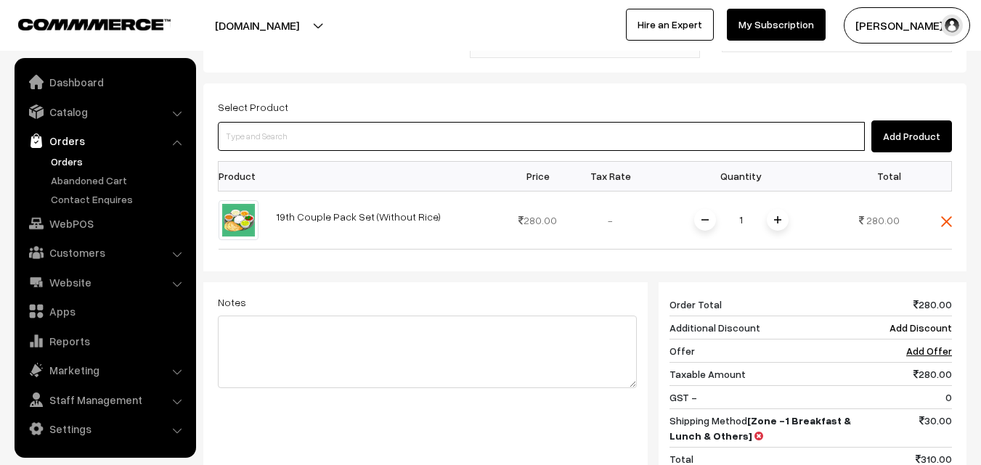
click at [417, 122] on input at bounding box center [541, 136] width 647 height 29
paste input "Kozhukattai combo"
type input "Kozhukattai combo"
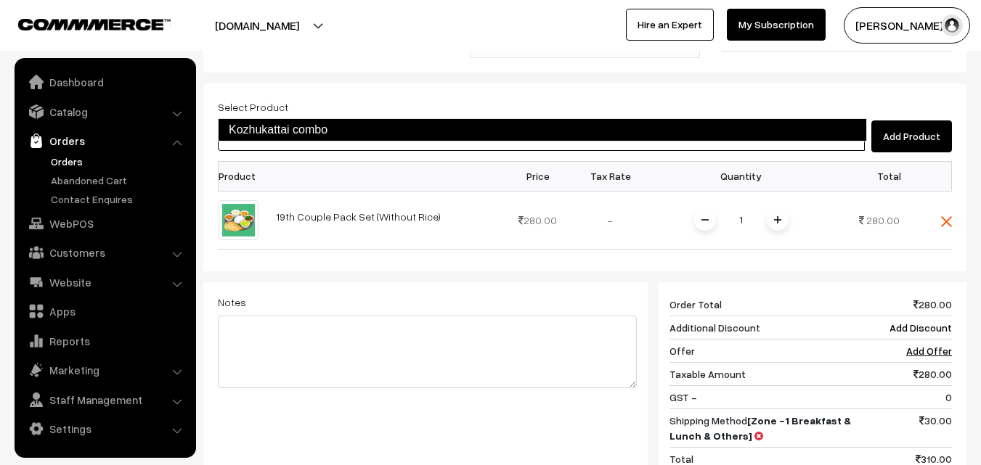
click at [281, 140] on link "Kozhukattai combo" at bounding box center [542, 129] width 649 height 23
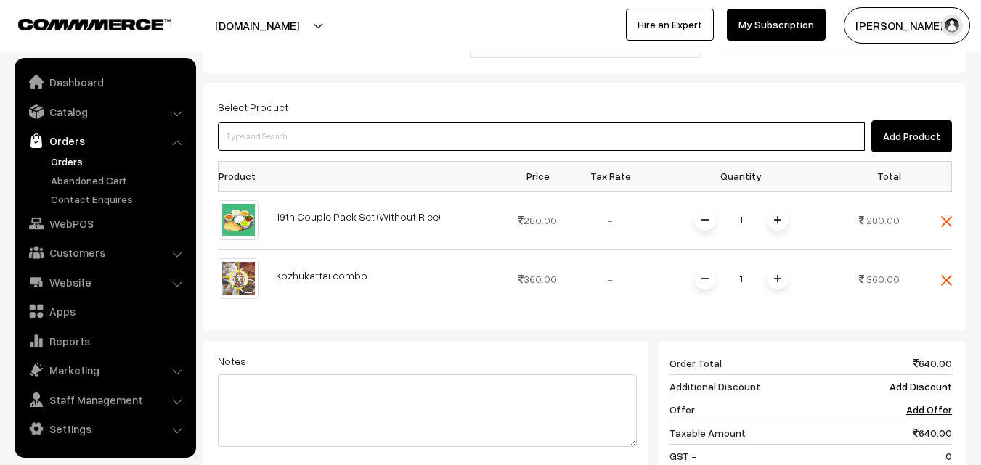
click at [310, 122] on input at bounding box center [541, 136] width 647 height 29
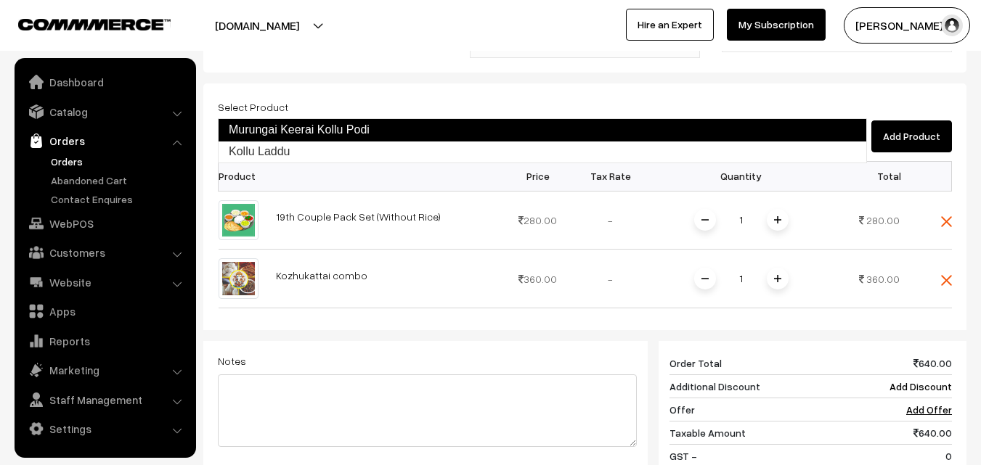
type input "ko"
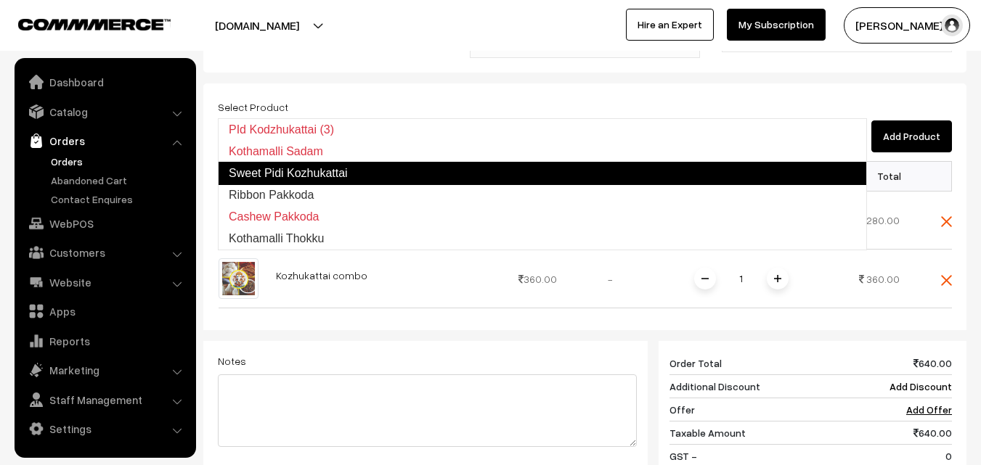
click at [353, 172] on link "Sweet Pidi Kozhukattai" at bounding box center [542, 173] width 649 height 23
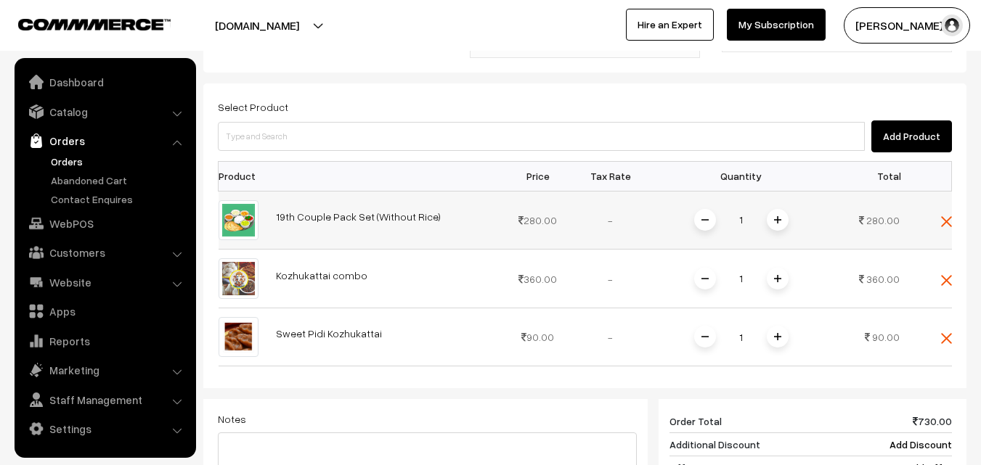
click at [944, 216] on img at bounding box center [946, 221] width 11 height 11
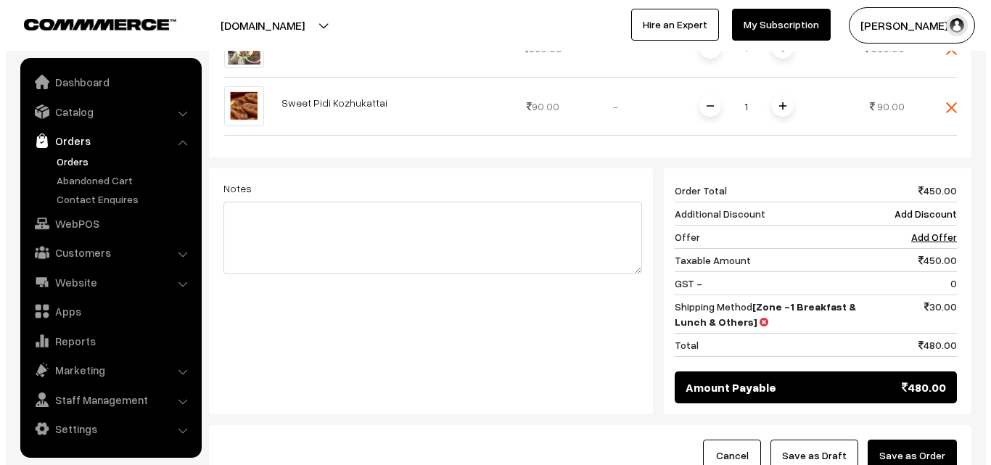
scroll to position [676, 0]
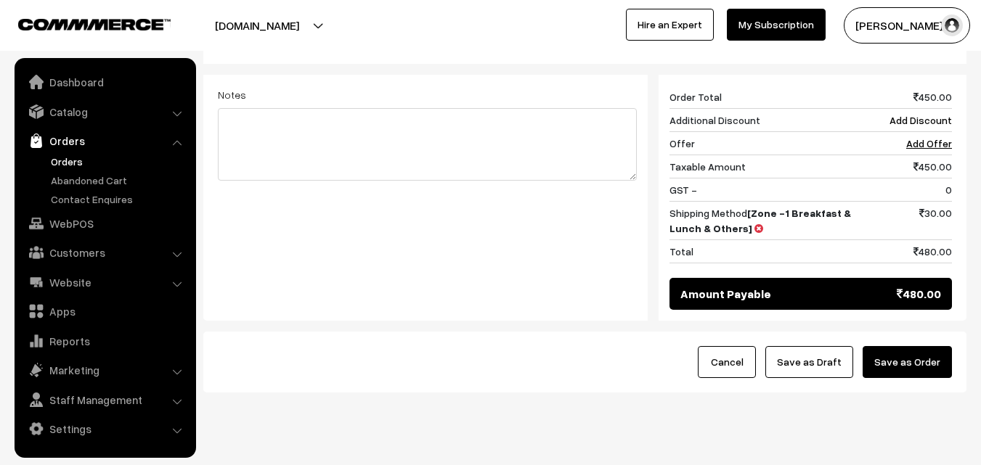
click at [923, 346] on button "Save as Order" at bounding box center [906, 362] width 89 height 32
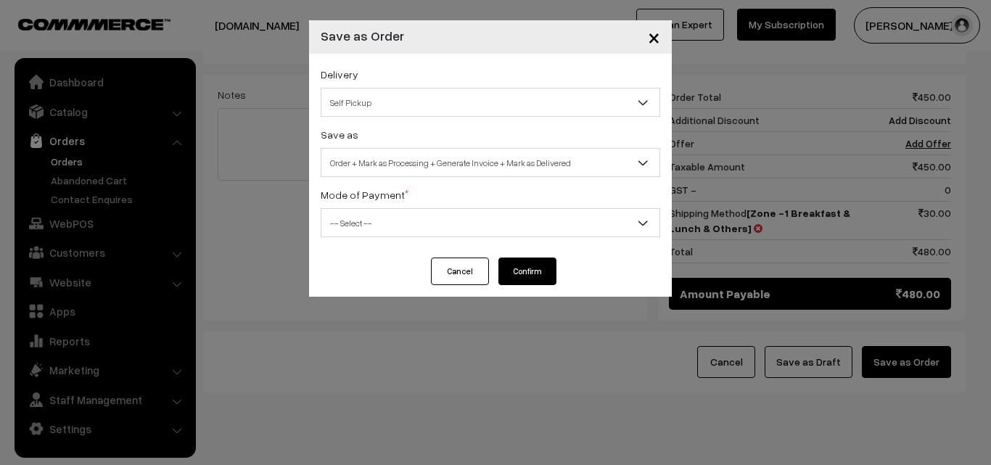
click at [454, 107] on span "Self Pickup" at bounding box center [491, 102] width 338 height 25
click at [441, 178] on div "Delivery Self Pickup Self Pickup Save as Order Order + Mark as Processing Order…" at bounding box center [490, 156] width 363 height 204
click at [440, 173] on span "Order + Mark as Processing + Generate Invoice + Mark as Delivered" at bounding box center [491, 162] width 338 height 25
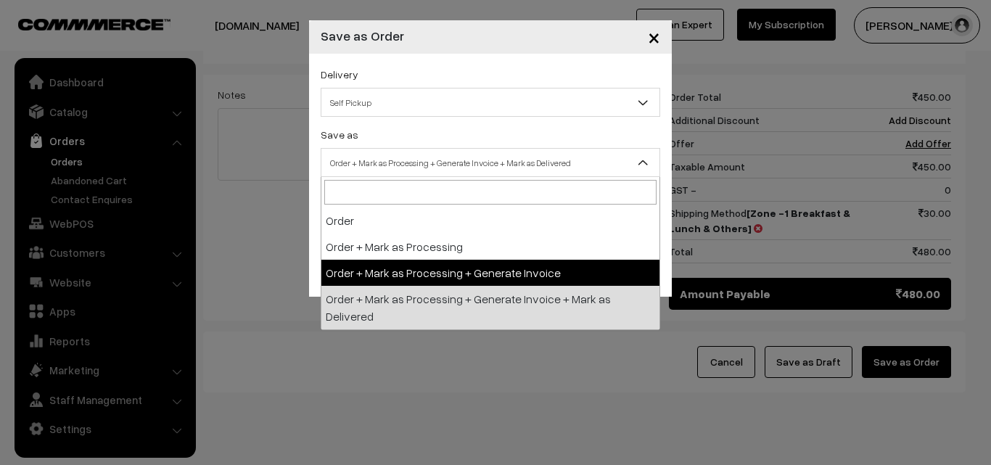
select select "3"
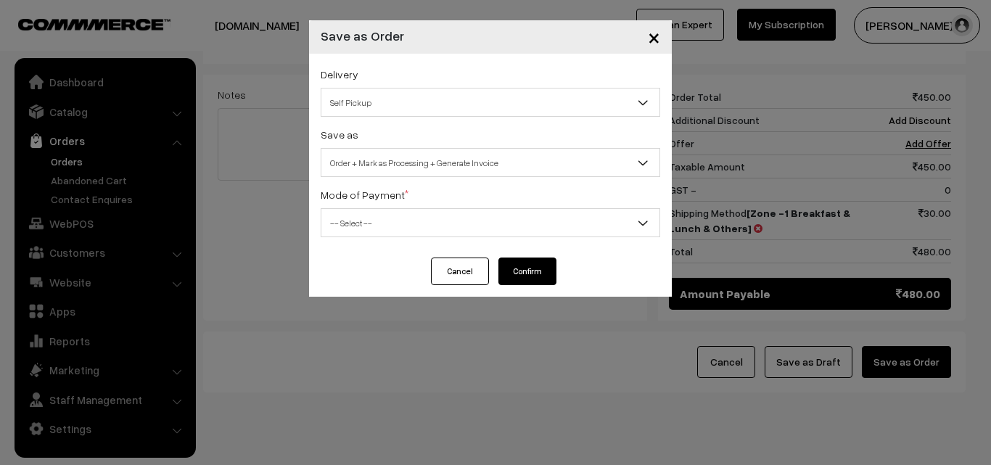
click at [420, 234] on span "-- Select --" at bounding box center [491, 222] width 338 height 25
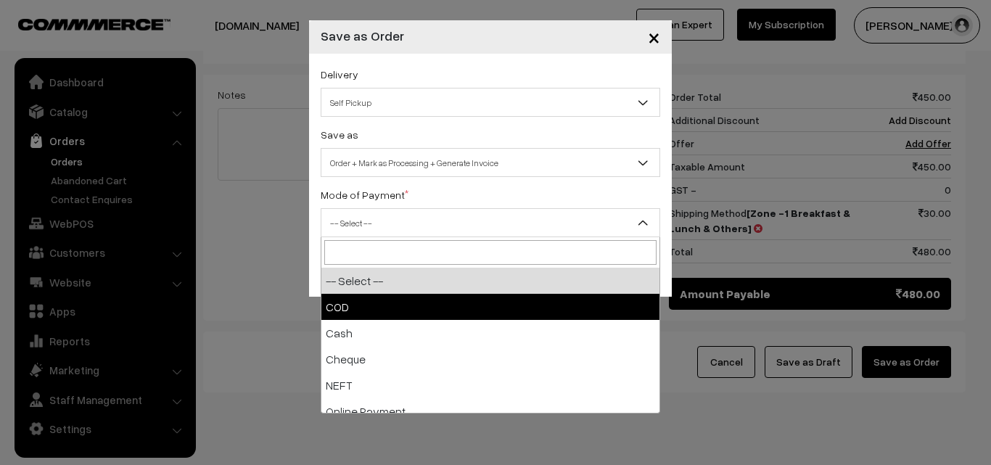
select select "1"
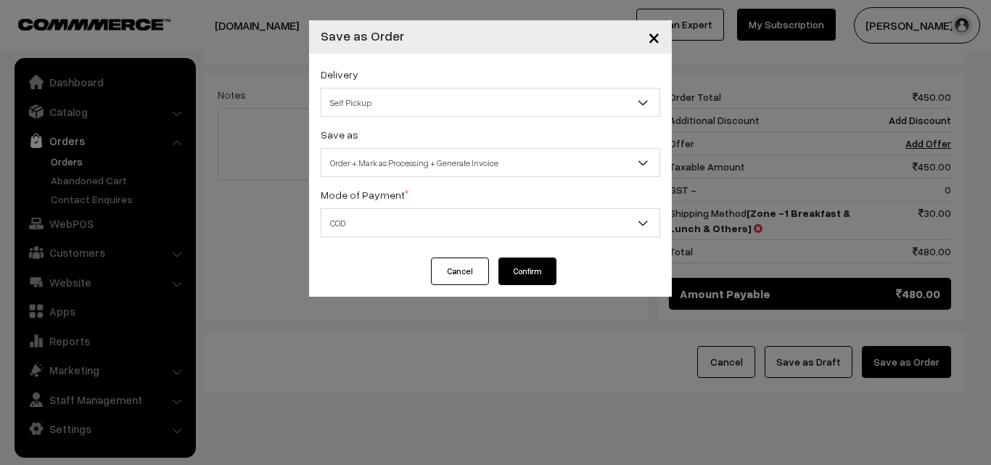
click at [516, 273] on button "Confirm" at bounding box center [528, 272] width 58 height 28
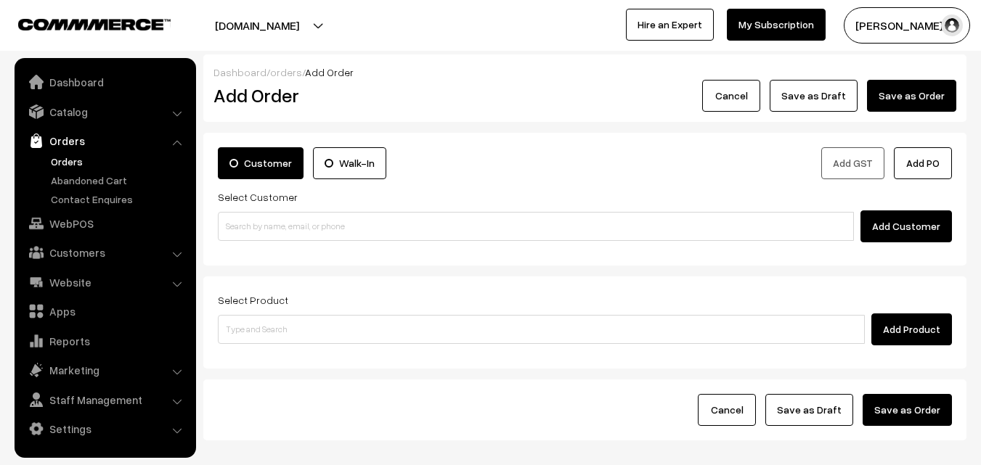
click at [65, 162] on link "Orders" at bounding box center [119, 161] width 144 height 15
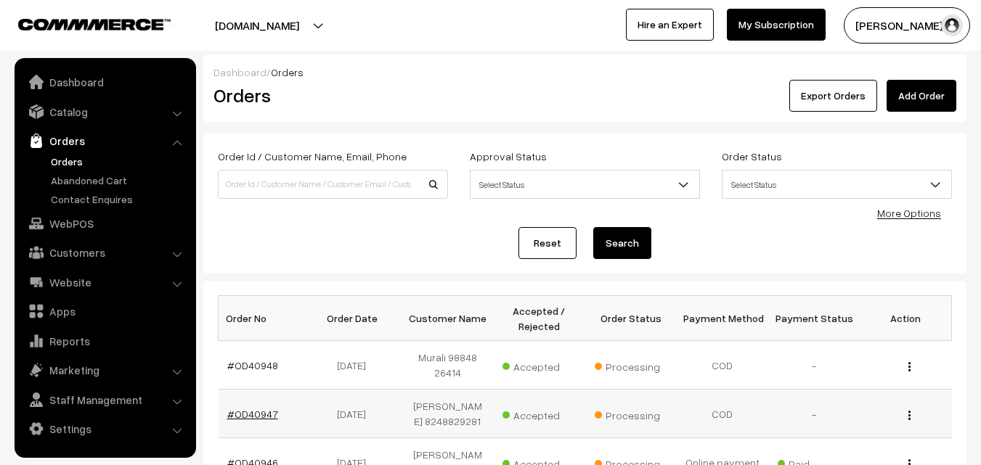
click at [258, 412] on link "#OD40947" at bounding box center [252, 414] width 51 height 12
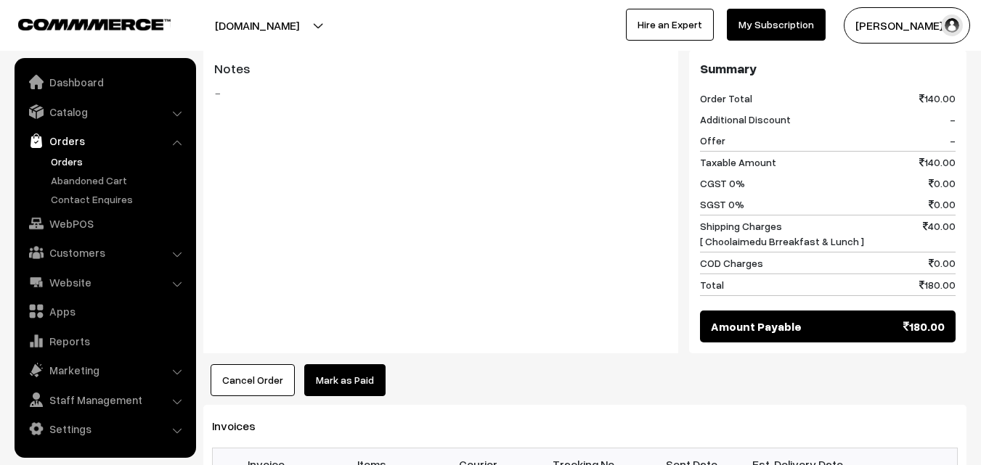
scroll to position [726, 0]
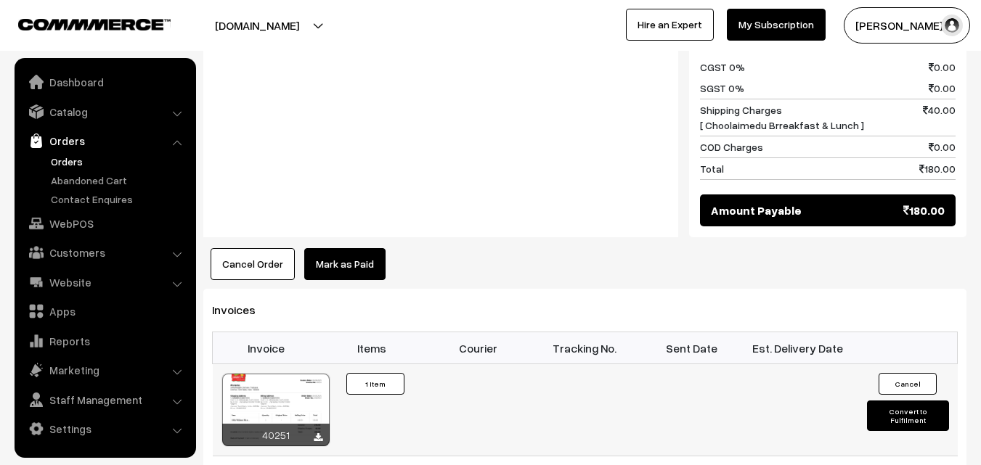
click at [287, 364] on td "40251" at bounding box center [266, 410] width 107 height 92
click at [288, 385] on div at bounding box center [275, 410] width 107 height 73
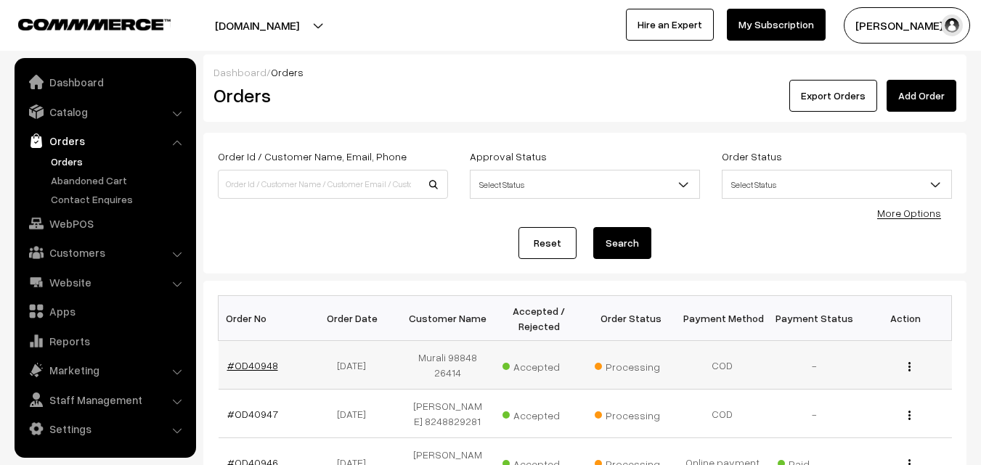
click at [262, 364] on link "#OD40948" at bounding box center [252, 365] width 51 height 12
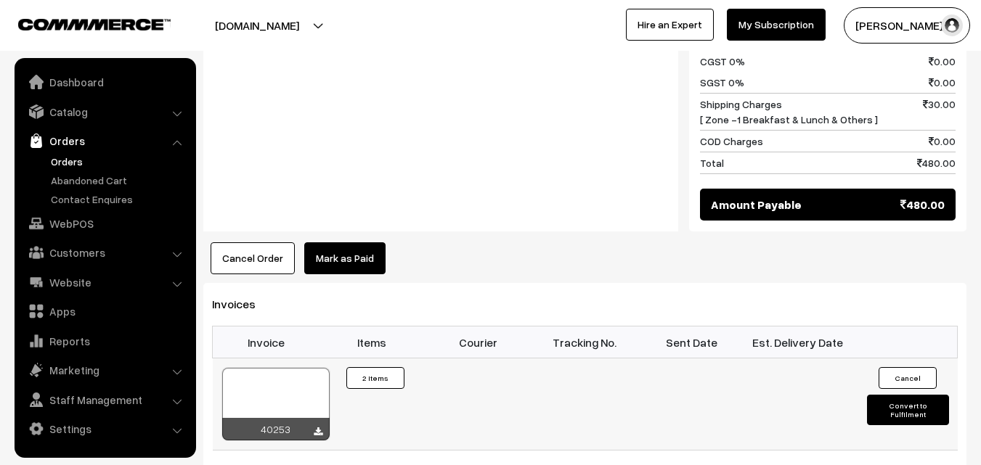
scroll to position [944, 0]
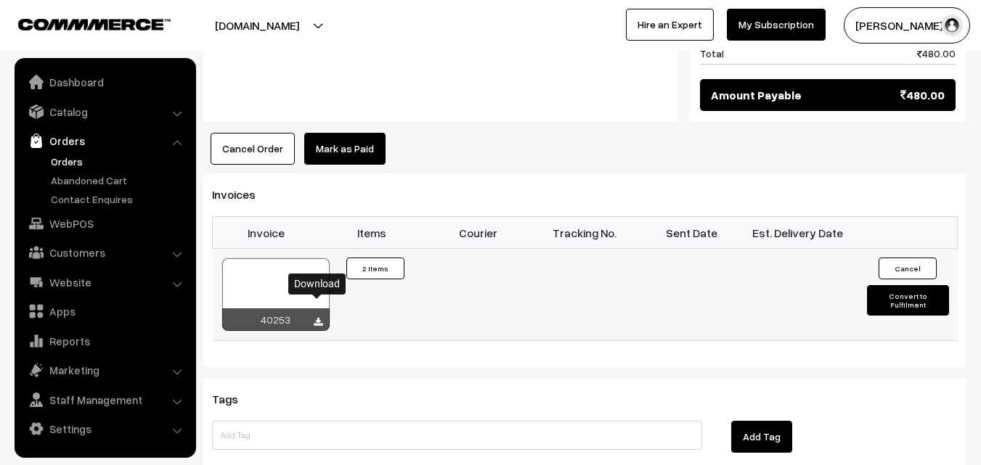
click at [322, 318] on icon at bounding box center [318, 322] width 9 height 9
click at [261, 273] on div at bounding box center [275, 294] width 107 height 73
click at [89, 216] on link "WebPOS" at bounding box center [104, 223] width 173 height 26
